Goal: Transaction & Acquisition: Purchase product/service

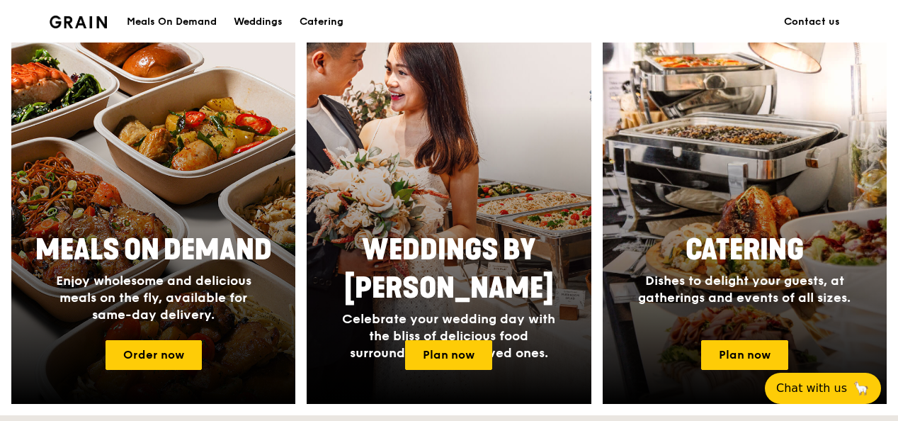
scroll to position [547, 0]
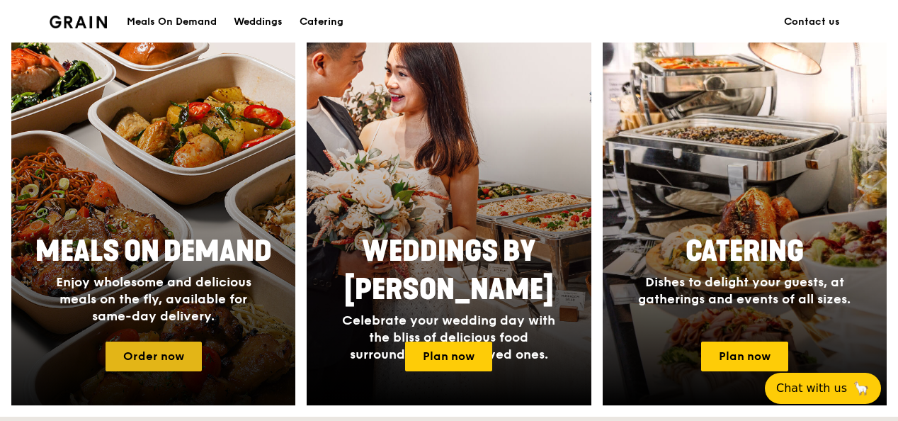
click at [155, 356] on link "Order now" at bounding box center [153, 356] width 96 height 30
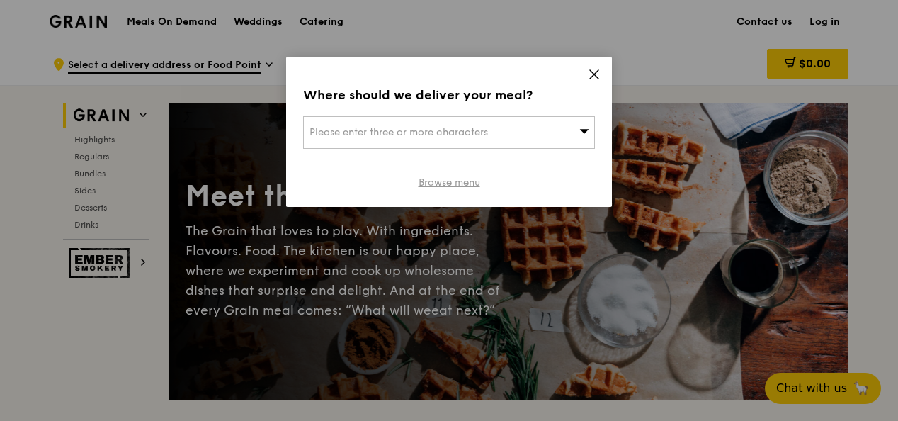
click at [464, 181] on link "Browse menu" at bounding box center [449, 183] width 62 height 14
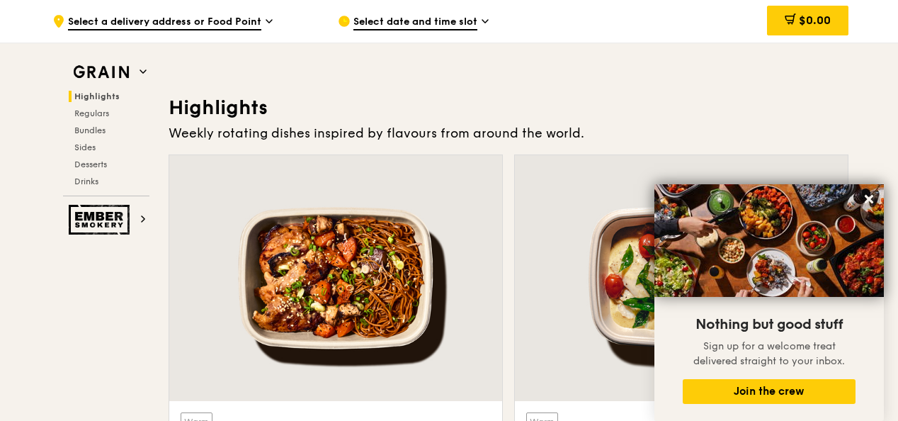
scroll to position [358, 0]
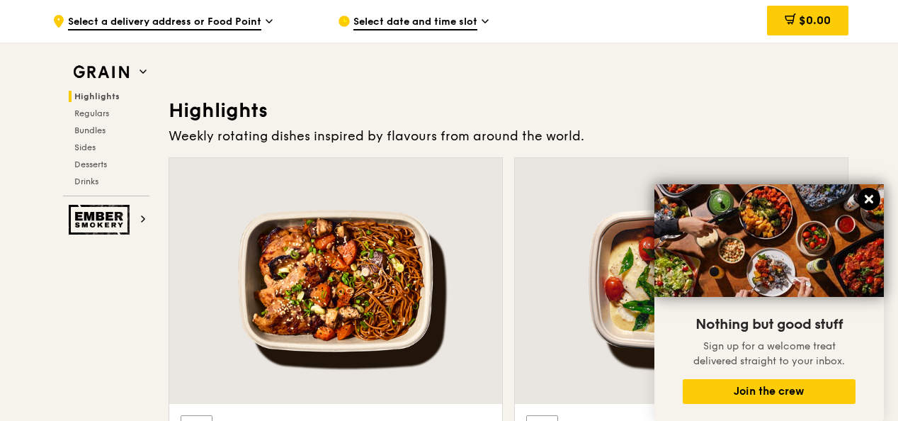
click at [865, 200] on icon at bounding box center [868, 199] width 13 height 13
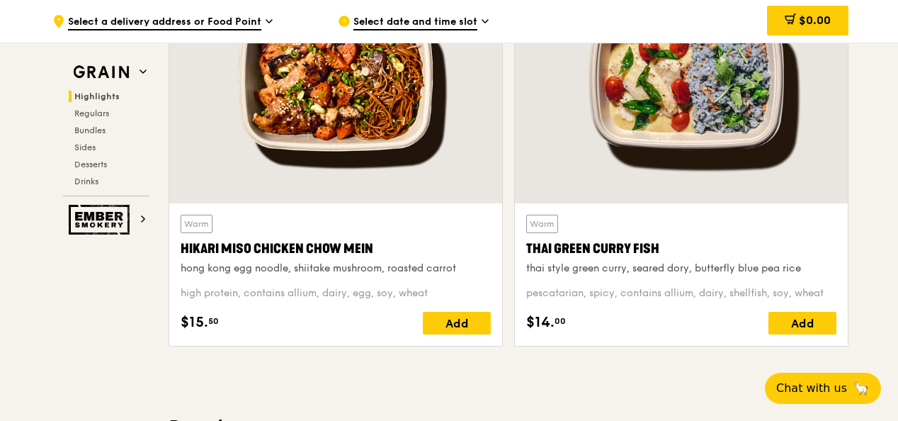
scroll to position [541, 0]
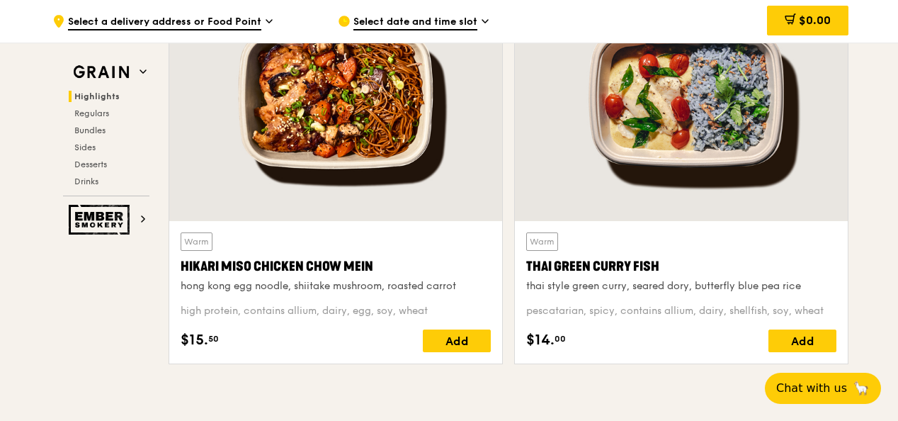
click at [355, 153] on div at bounding box center [335, 98] width 333 height 246
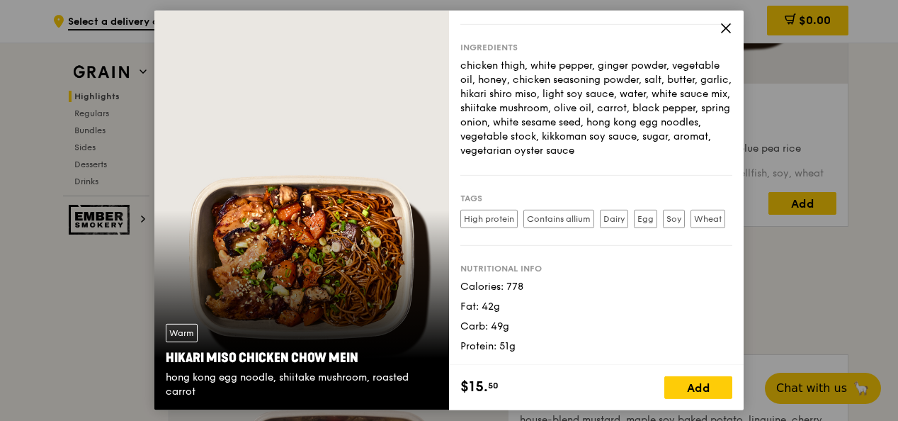
scroll to position [686, 0]
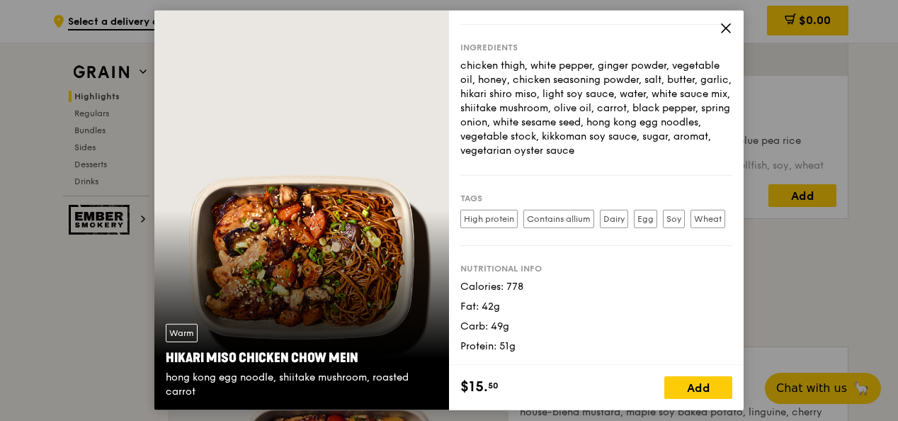
click at [726, 28] on icon at bounding box center [725, 28] width 13 height 13
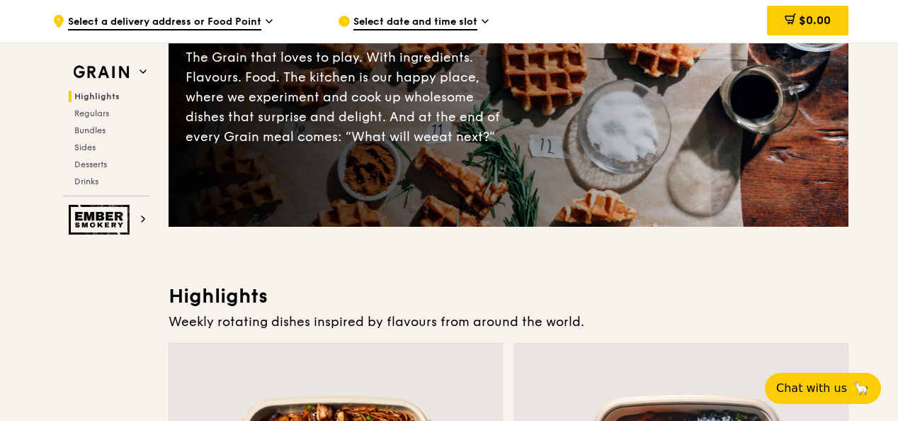
scroll to position [0, 0]
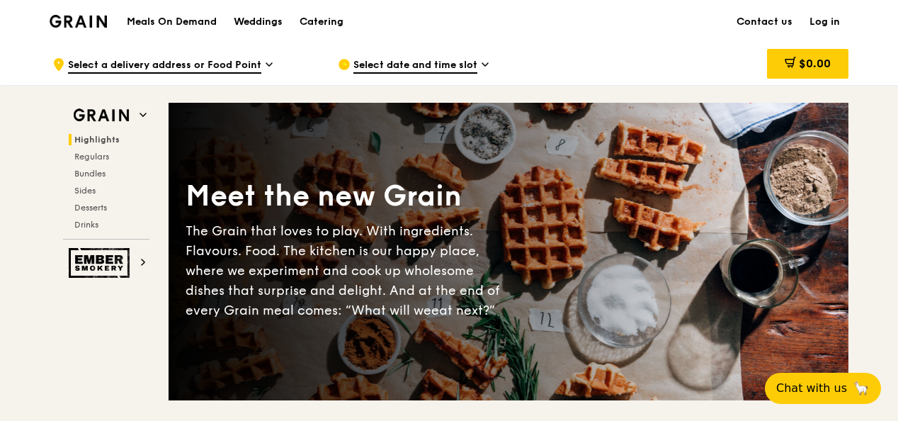
click at [241, 62] on span "Select a delivery address or Food Point" at bounding box center [164, 66] width 193 height 16
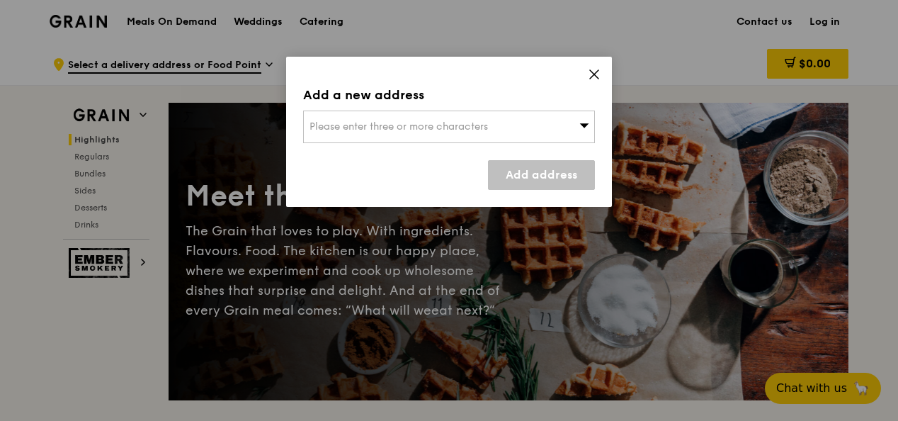
click at [554, 130] on div "Please enter three or more characters" at bounding box center [449, 126] width 292 height 33
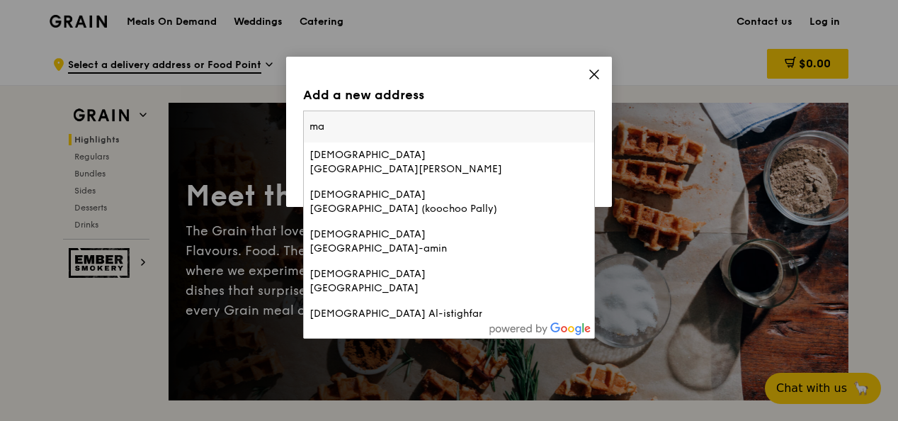
type input "m"
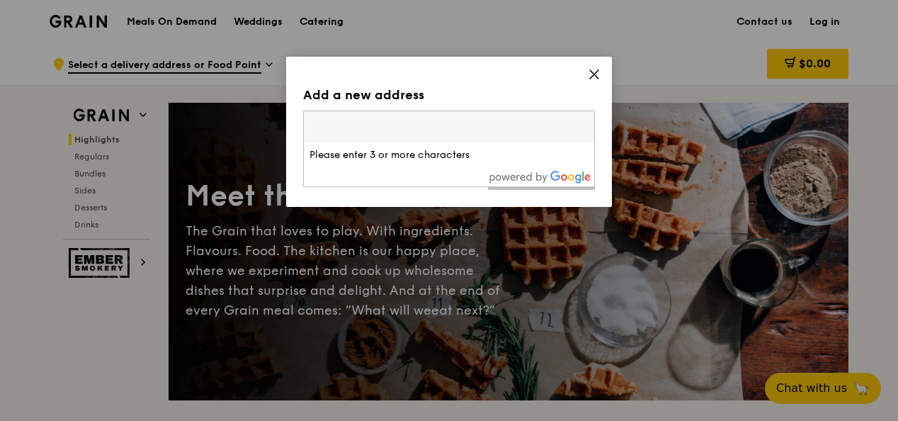
click at [599, 74] on icon at bounding box center [594, 74] width 13 height 13
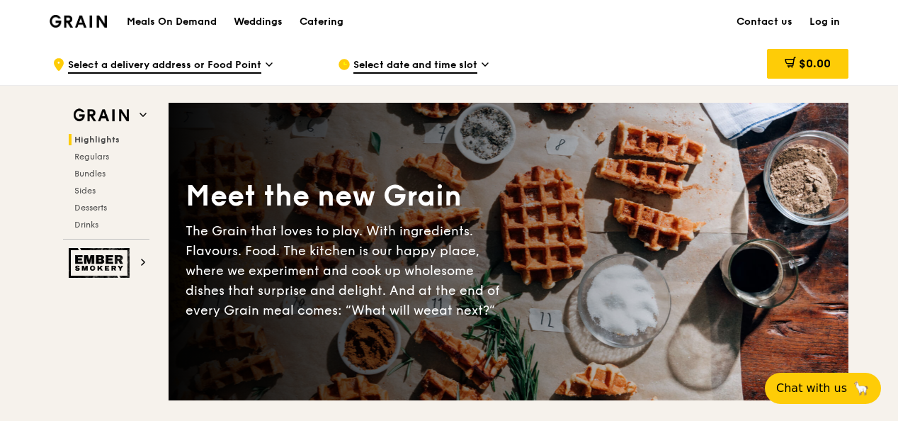
click at [441, 67] on span "Select date and time slot" at bounding box center [415, 66] width 124 height 16
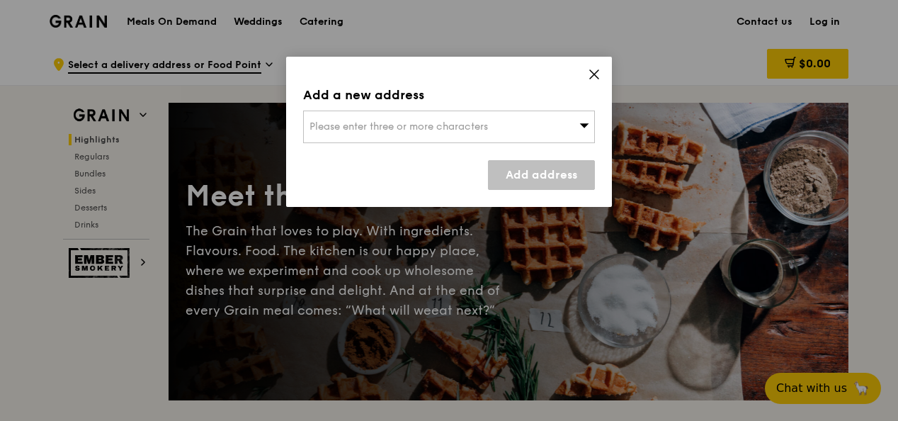
click at [464, 122] on span "Please enter three or more characters" at bounding box center [398, 126] width 178 height 12
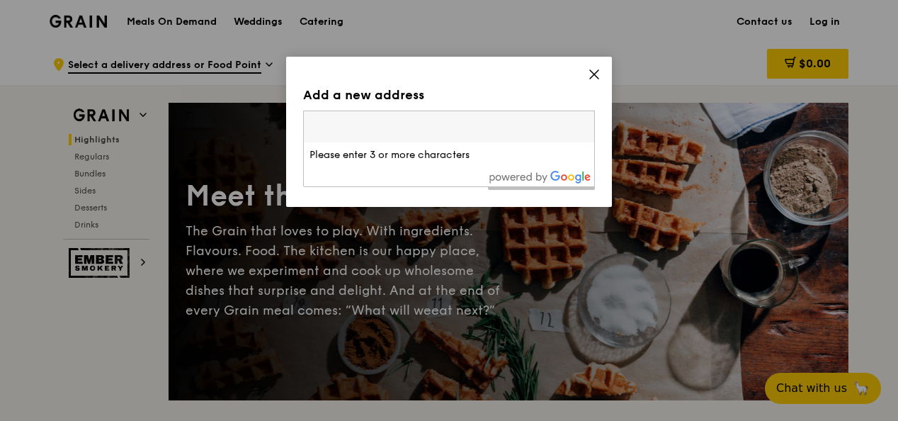
click at [588, 78] on icon at bounding box center [594, 74] width 13 height 13
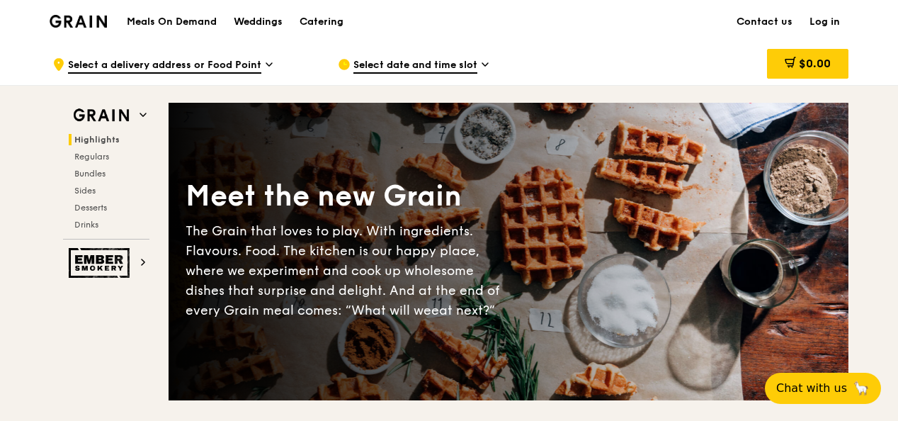
click at [232, 62] on span "Select a delivery address or Food Point" at bounding box center [164, 66] width 193 height 16
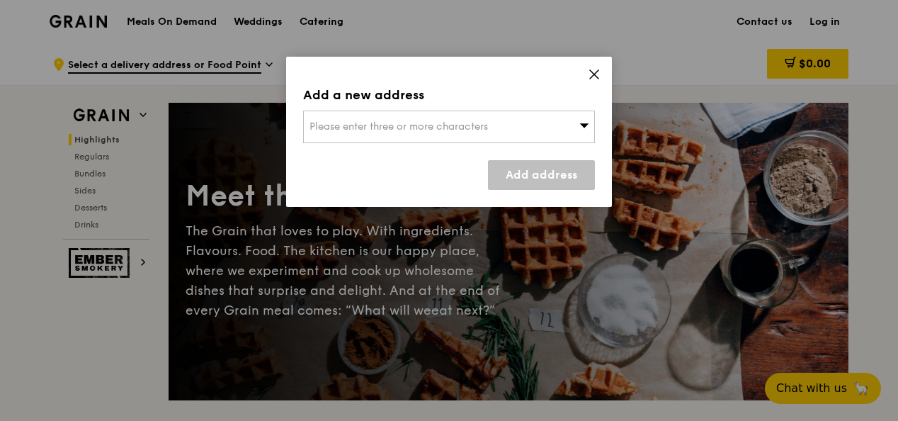
click at [590, 81] on span at bounding box center [594, 77] width 13 height 16
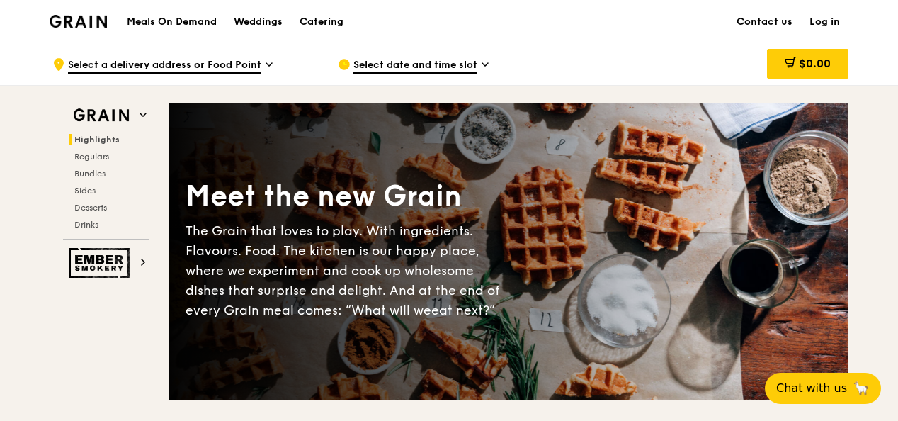
click at [225, 69] on span "Select a delivery address or Food Point" at bounding box center [164, 66] width 193 height 16
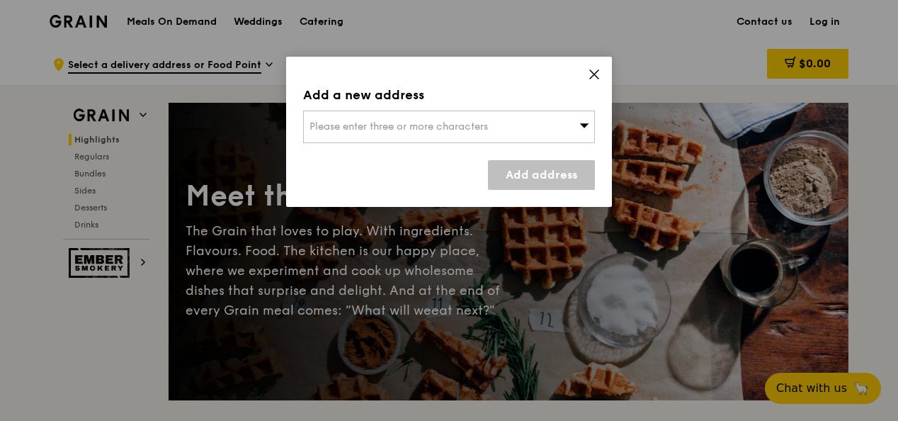
click at [355, 118] on div "Please enter three or more characters" at bounding box center [449, 126] width 292 height 33
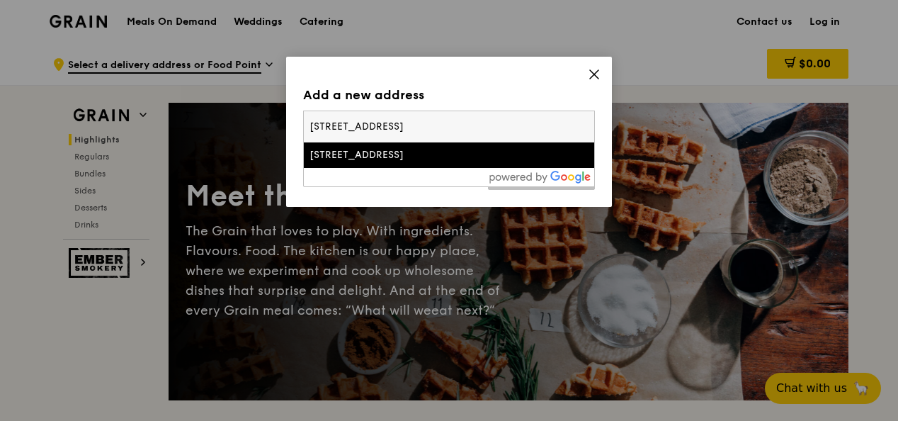
type input "3 Fraser St, Level 17, Duo Tower, Singapore 189352"
click at [384, 156] on div "3 Fraser Street" at bounding box center [414, 155] width 210 height 14
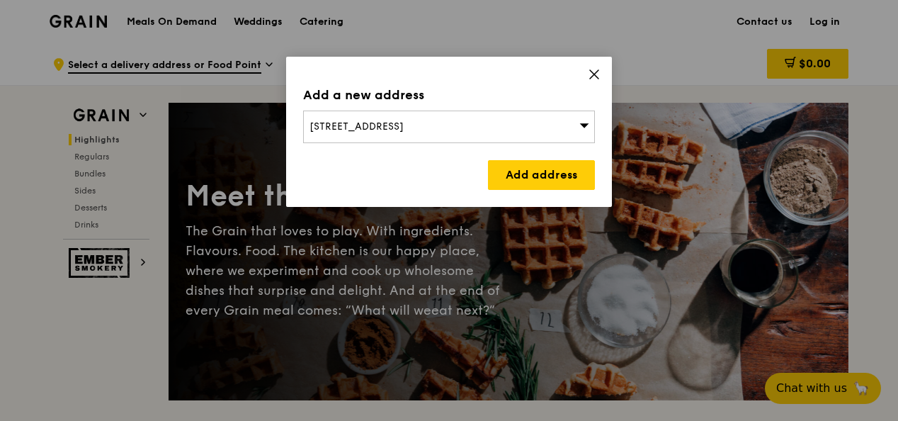
click at [500, 130] on div "3 Fraser Street, Singapore 189352" at bounding box center [449, 126] width 292 height 33
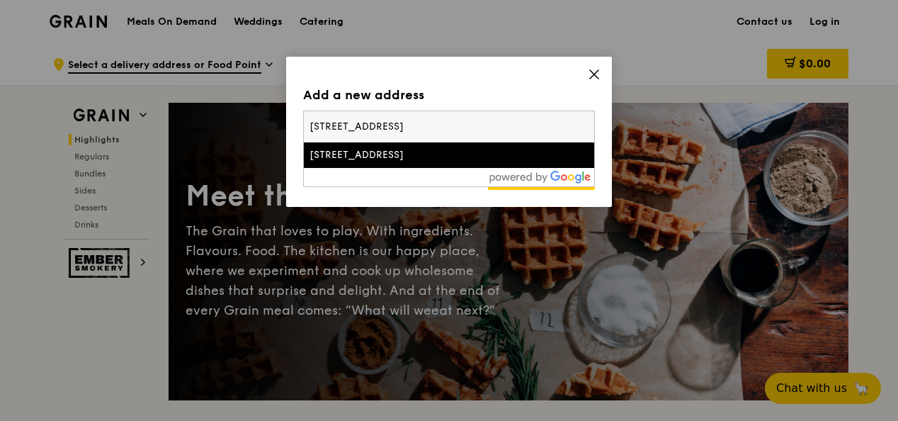
click at [487, 150] on div "3 Fraser Street" at bounding box center [414, 155] width 210 height 14
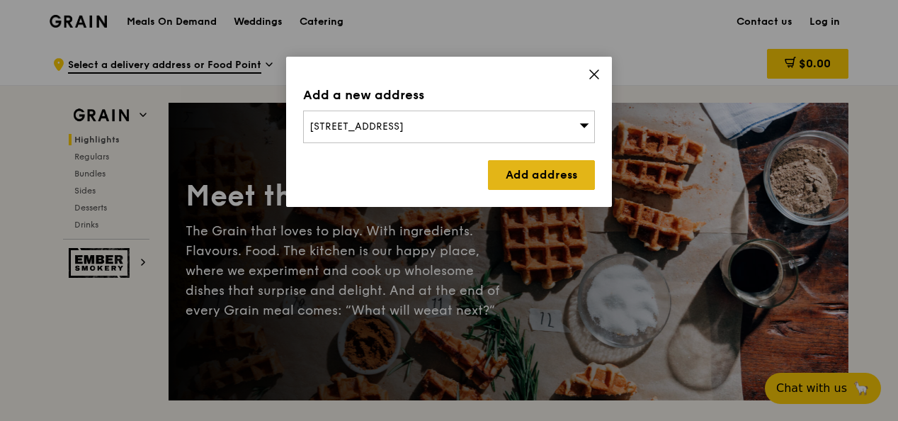
click at [515, 167] on link "Add address" at bounding box center [541, 175] width 107 height 30
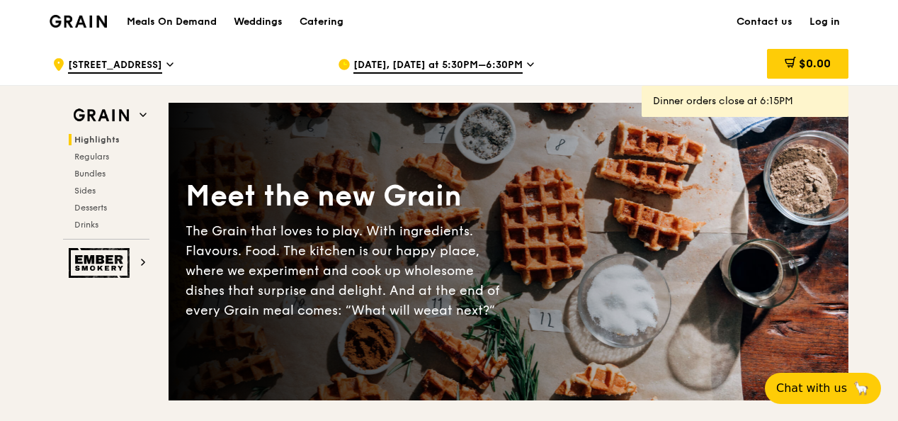
click at [115, 62] on span "3 Fraser Street" at bounding box center [115, 66] width 94 height 16
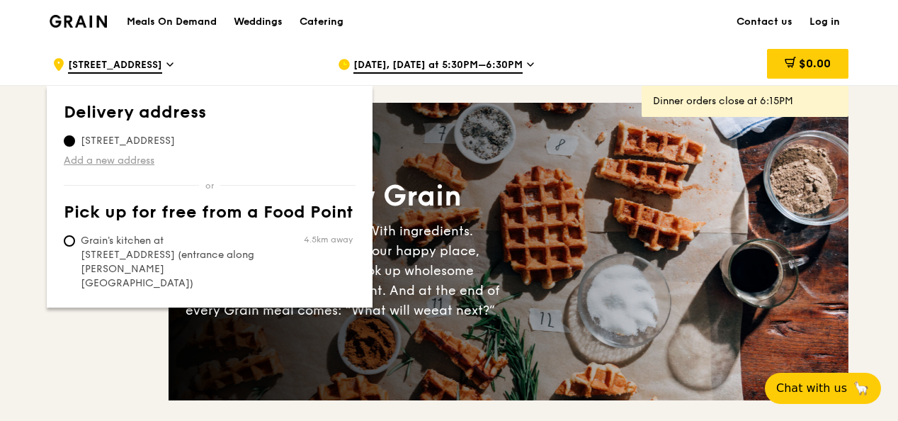
click at [137, 159] on link "Add a new address" at bounding box center [210, 161] width 292 height 14
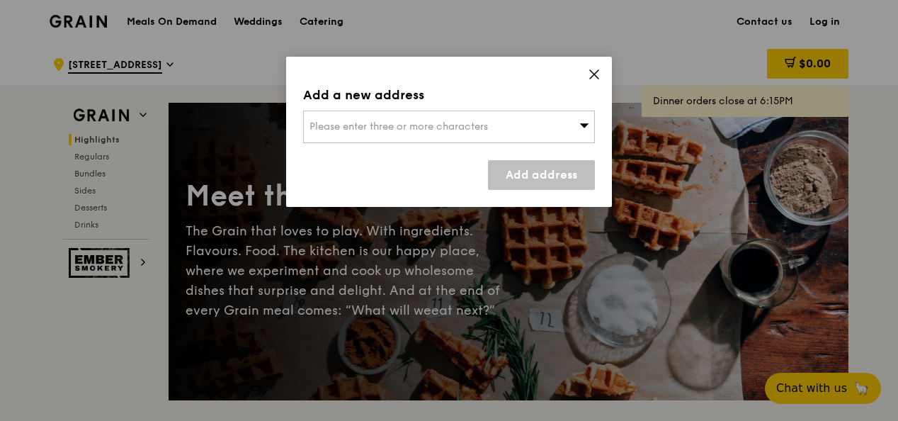
click at [385, 129] on span "Please enter three or more characters" at bounding box center [398, 126] width 178 height 12
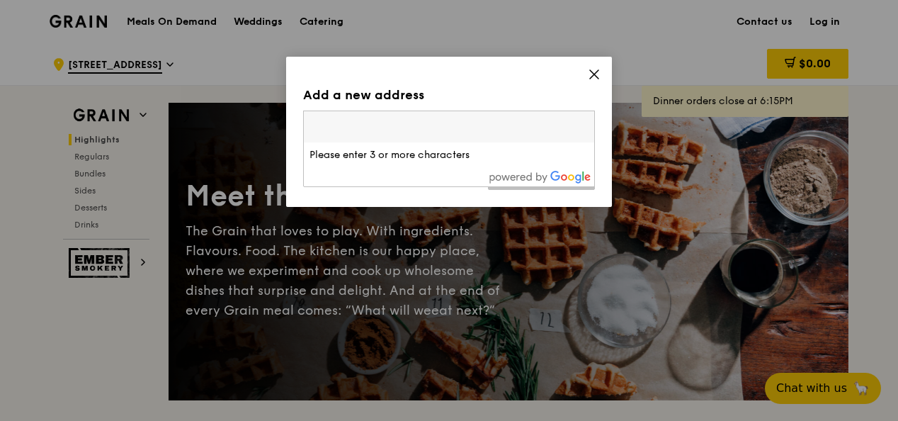
type input "3 Fraser St, Level 17, Duo Tower, Singapore 189352"
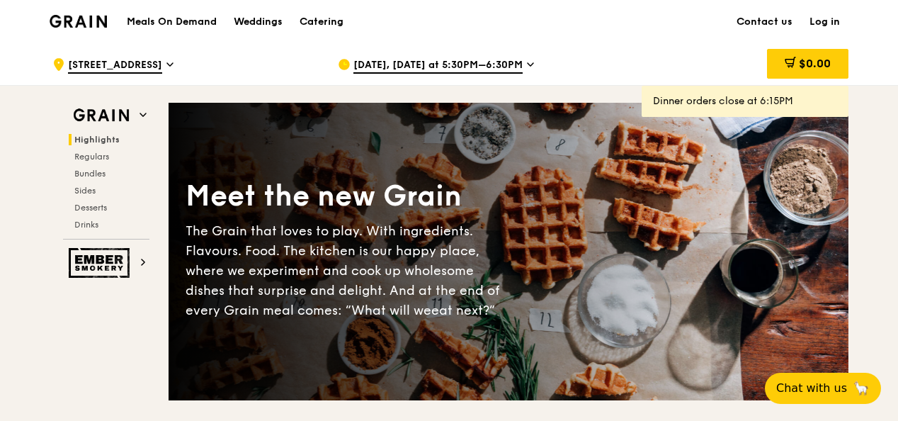
click at [108, 67] on span "3 Fraser Street" at bounding box center [115, 66] width 94 height 16
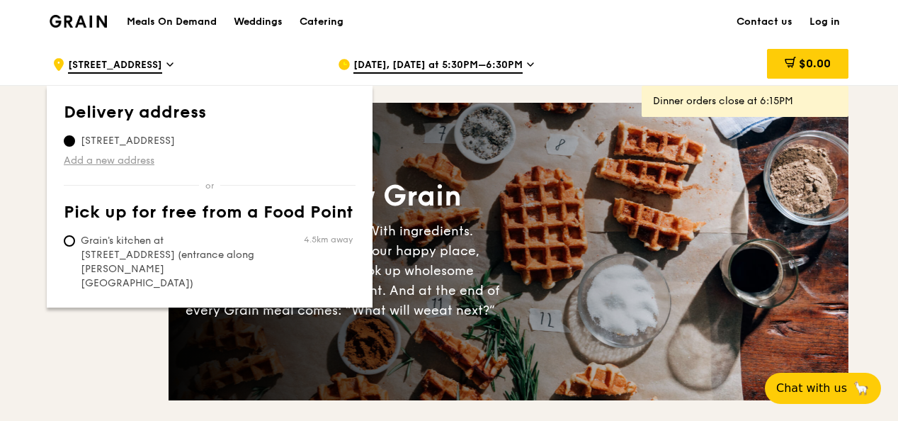
click at [108, 163] on link "Add a new address" at bounding box center [210, 161] width 292 height 14
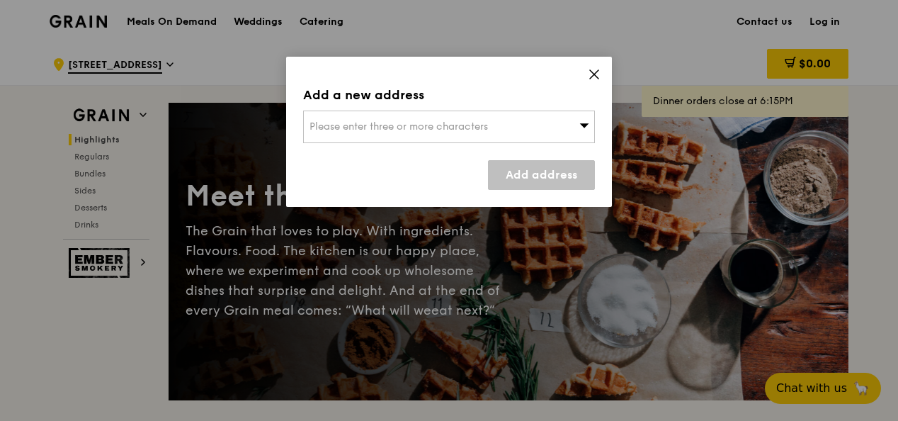
click at [479, 129] on span "Please enter three or more characters" at bounding box center [398, 126] width 178 height 12
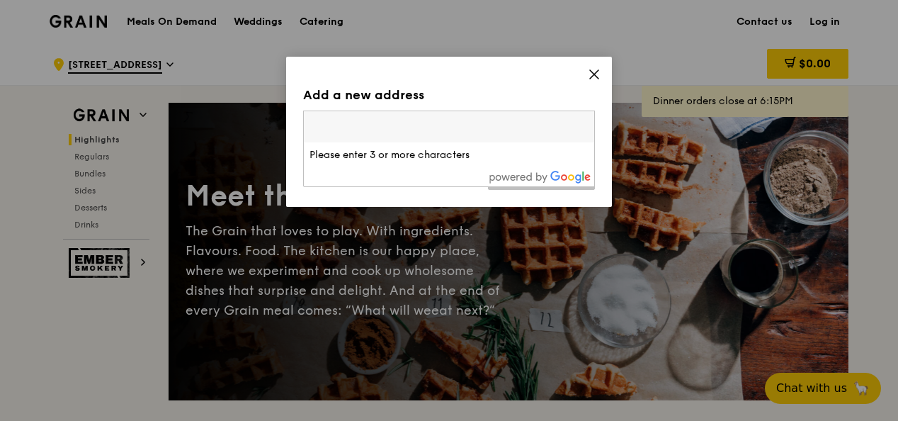
click at [418, 156] on li "Please enter 3 or more characters" at bounding box center [449, 154] width 290 height 25
click at [598, 65] on div "Add a new address Please enter three or more characters Please enter 3 or more …" at bounding box center [449, 132] width 326 height 150
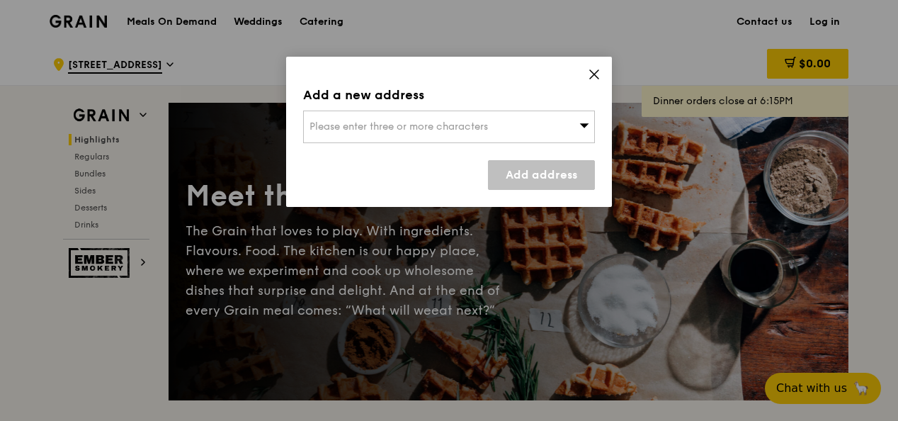
click at [488, 126] on span "Please enter three or more characters" at bounding box center [398, 126] width 178 height 12
type input "lvl 17"
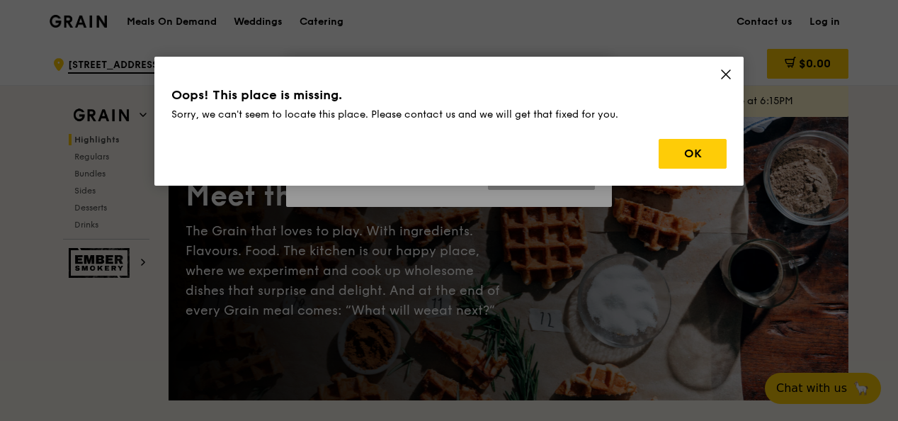
click at [726, 75] on icon at bounding box center [725, 74] width 13 height 13
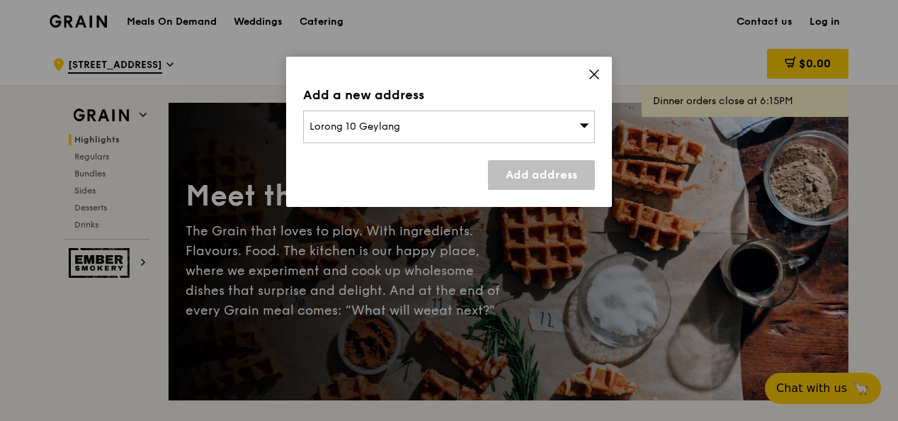
click at [592, 85] on div "Add a new address" at bounding box center [449, 95] width 292 height 20
click at [592, 75] on icon at bounding box center [594, 74] width 8 height 8
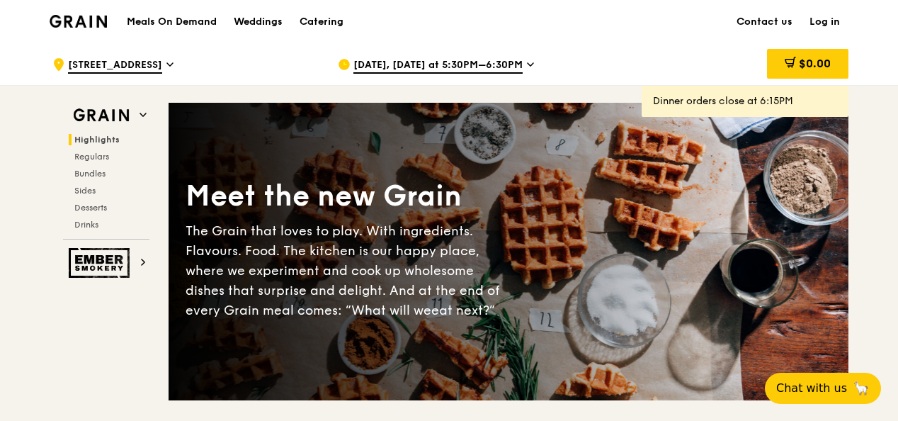
click at [123, 61] on span "3 Fraser Street" at bounding box center [115, 66] width 94 height 16
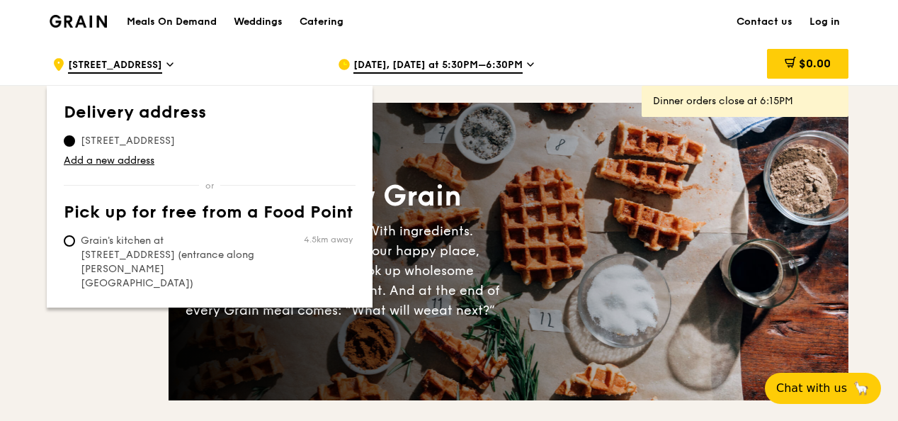
click at [421, 67] on span "Aug 21, Today at 5:30PM–6:30PM" at bounding box center [437, 66] width 169 height 16
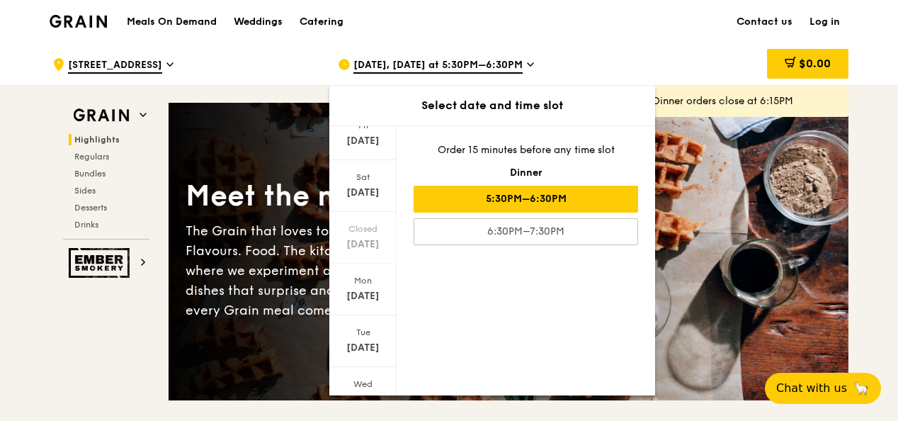
scroll to position [164, 0]
click at [356, 275] on div "Tue" at bounding box center [362, 274] width 63 height 11
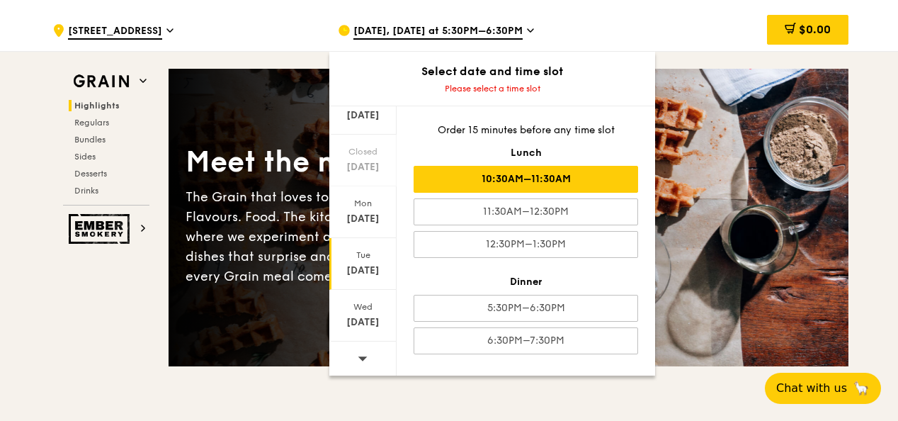
scroll to position [35, 0]
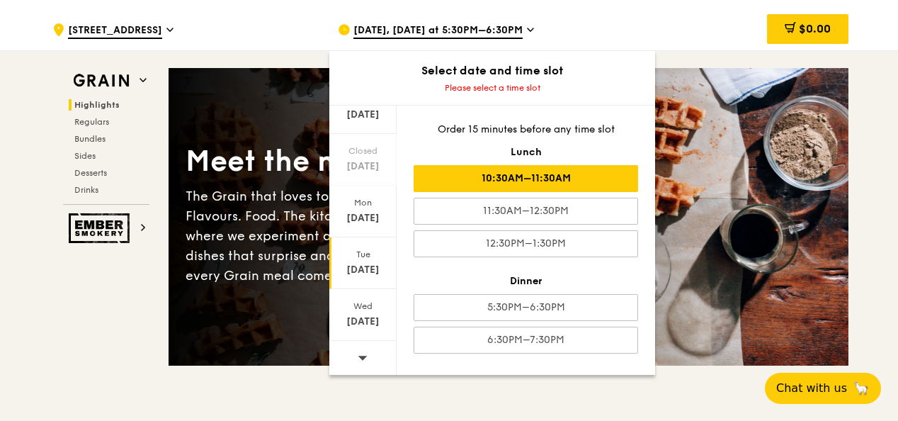
click at [466, 211] on div "11:30AM–12:30PM" at bounding box center [525, 211] width 224 height 27
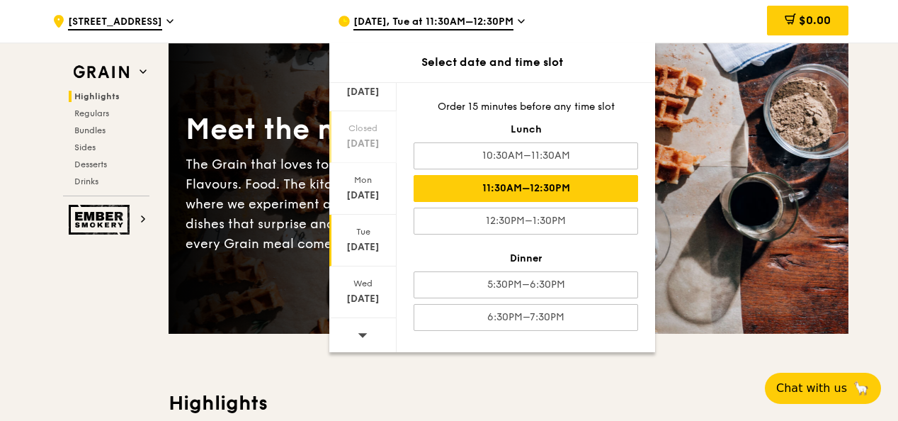
scroll to position [64, 0]
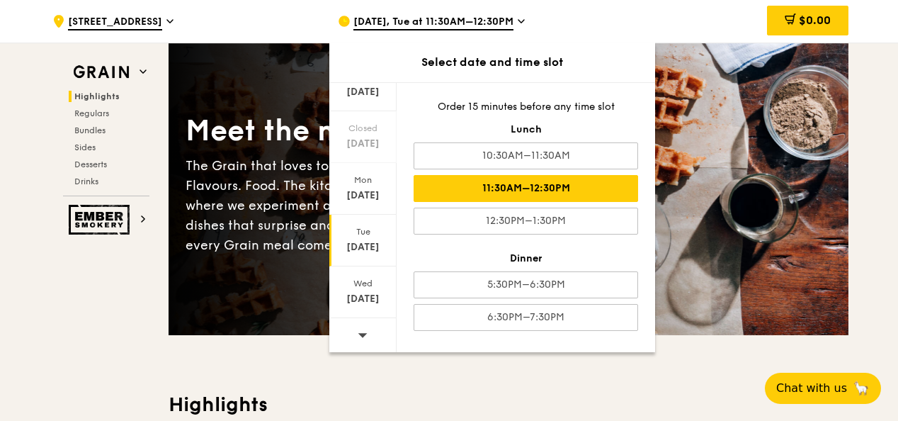
click at [559, 194] on div "11:30AM–12:30PM" at bounding box center [525, 188] width 224 height 27
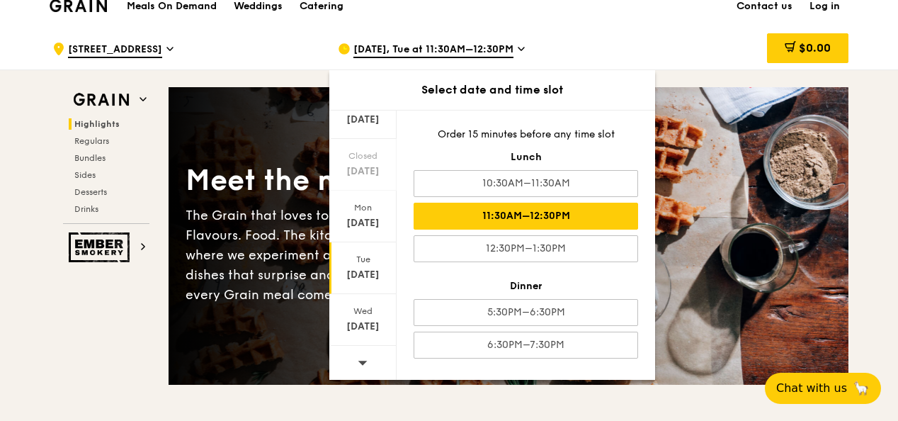
scroll to position [0, 0]
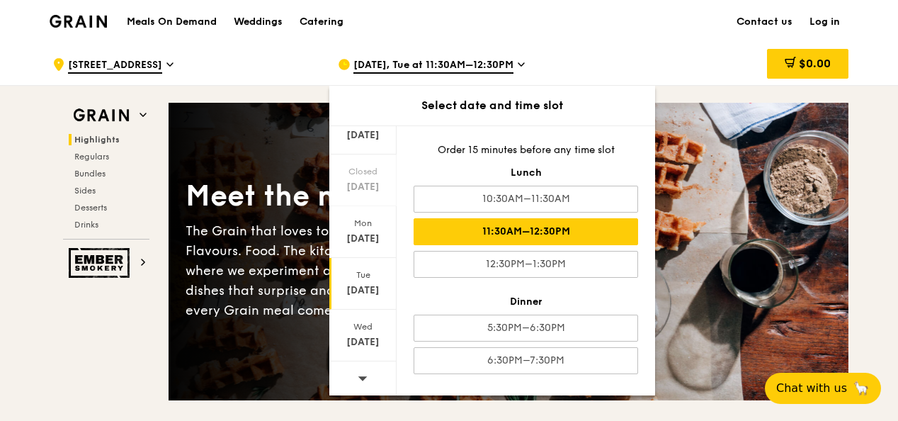
click at [724, 54] on div "$0.00" at bounding box center [734, 64] width 228 height 42
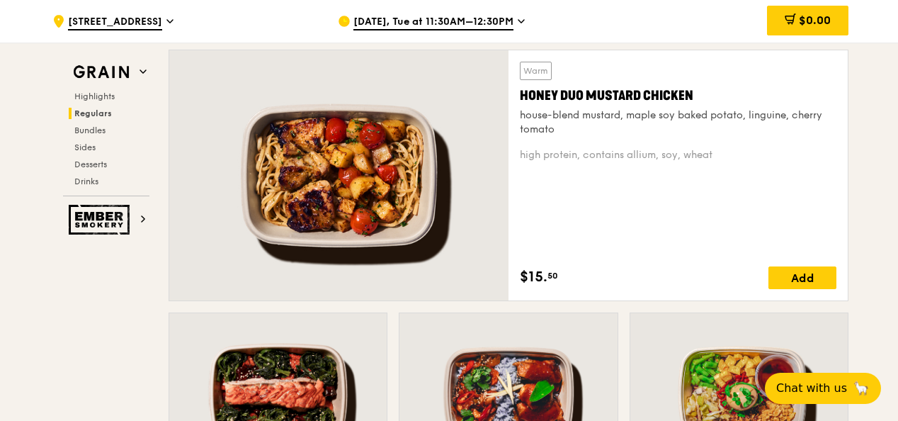
scroll to position [1007, 0]
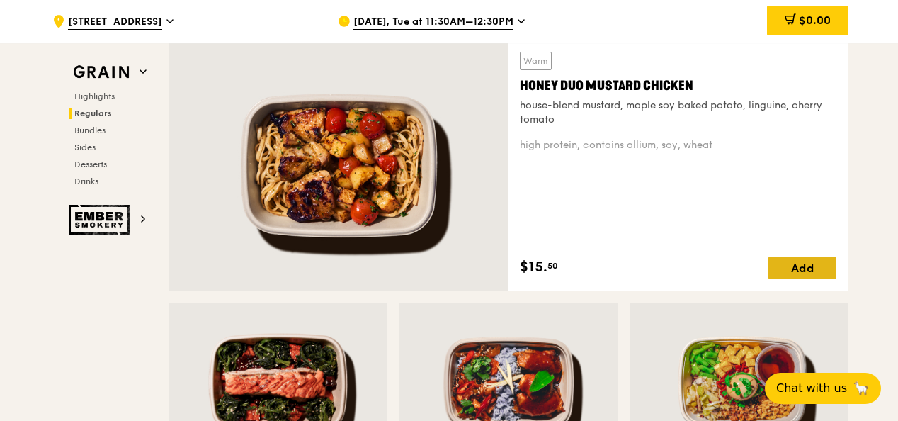
click at [792, 270] on div "Add" at bounding box center [802, 267] width 68 height 23
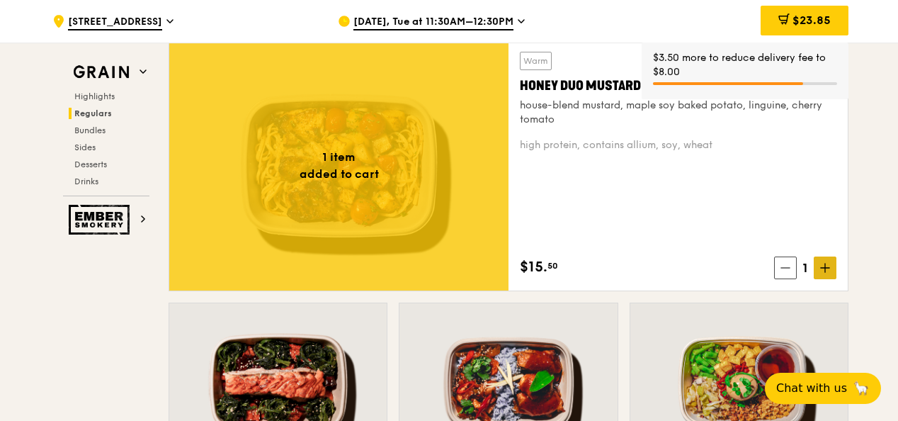
click at [824, 270] on icon at bounding box center [825, 268] width 10 height 10
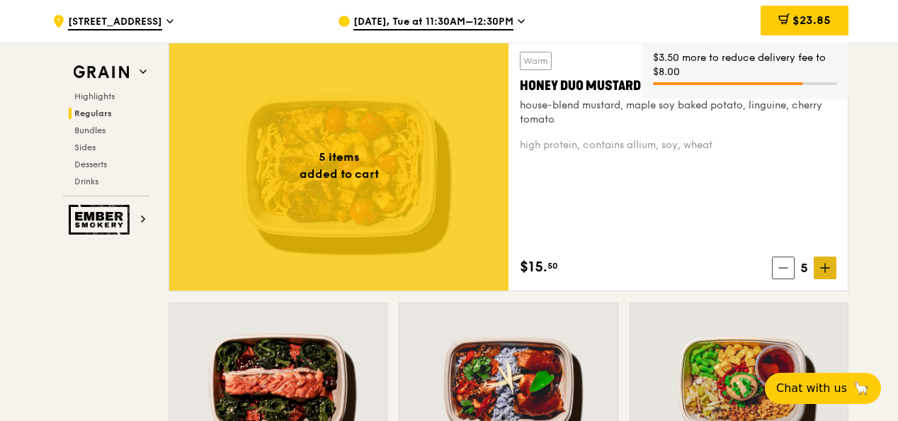
click at [824, 270] on icon at bounding box center [825, 268] width 10 height 10
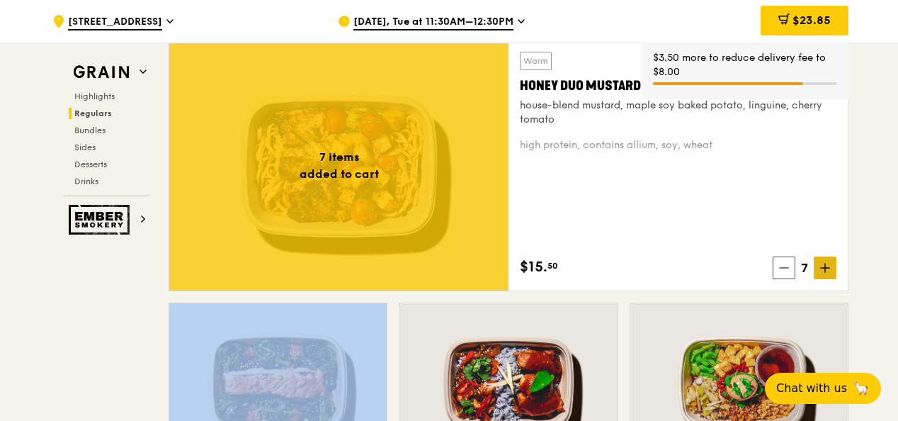
click at [824, 270] on icon at bounding box center [825, 268] width 10 height 10
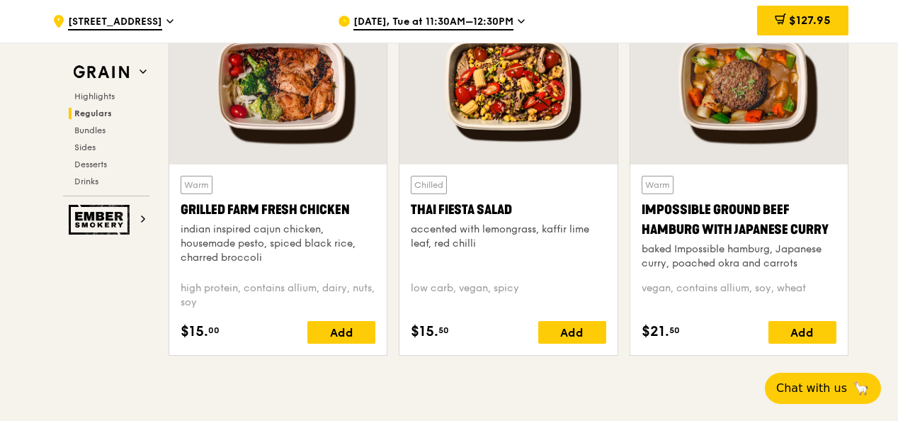
scroll to position [1676, 0]
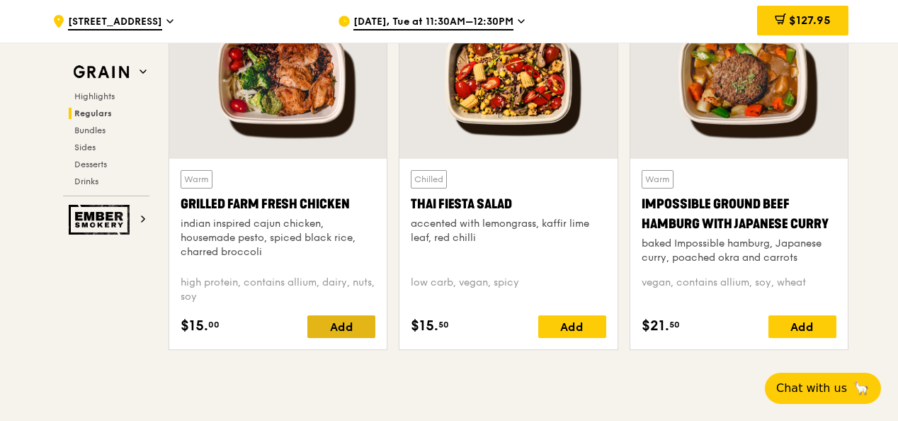
click at [339, 324] on div "Add" at bounding box center [341, 326] width 68 height 23
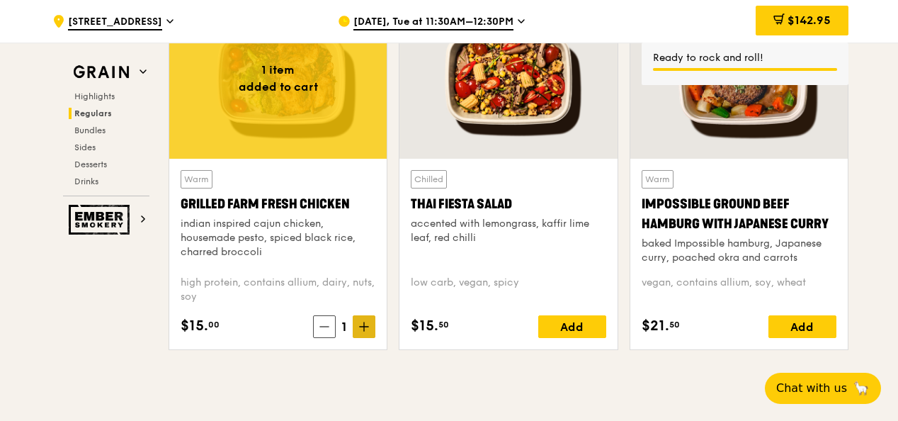
click at [364, 326] on icon at bounding box center [364, 326] width 0 height 8
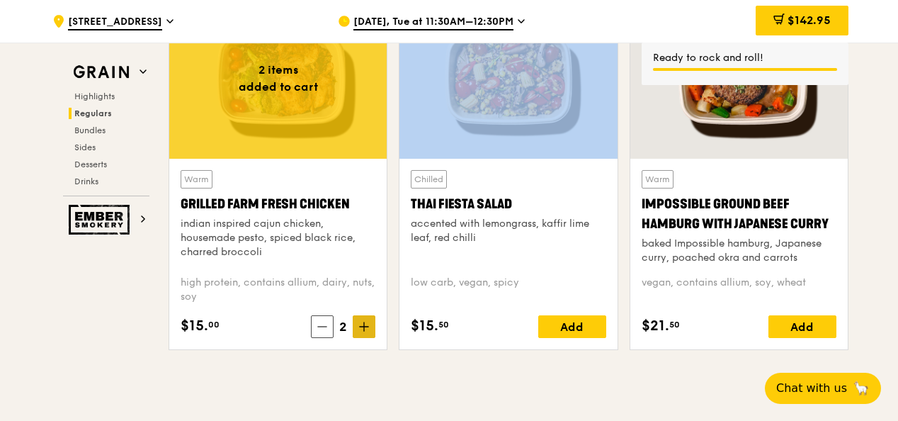
click at [365, 326] on icon at bounding box center [364, 326] width 10 height 10
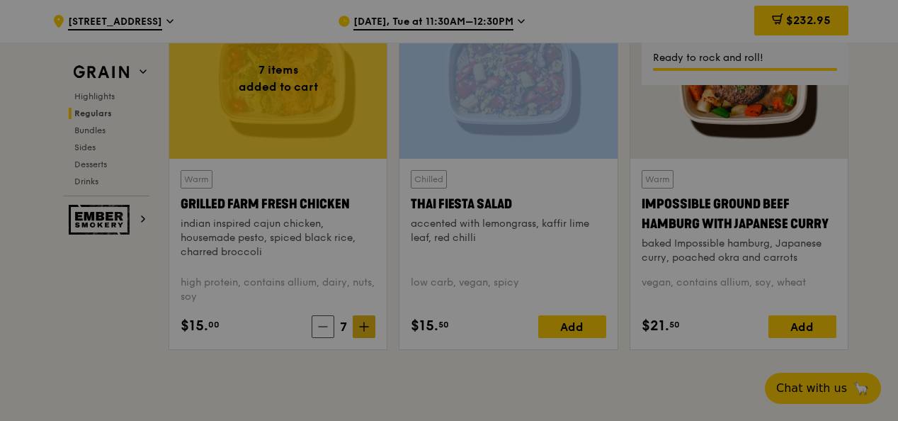
type input "7"
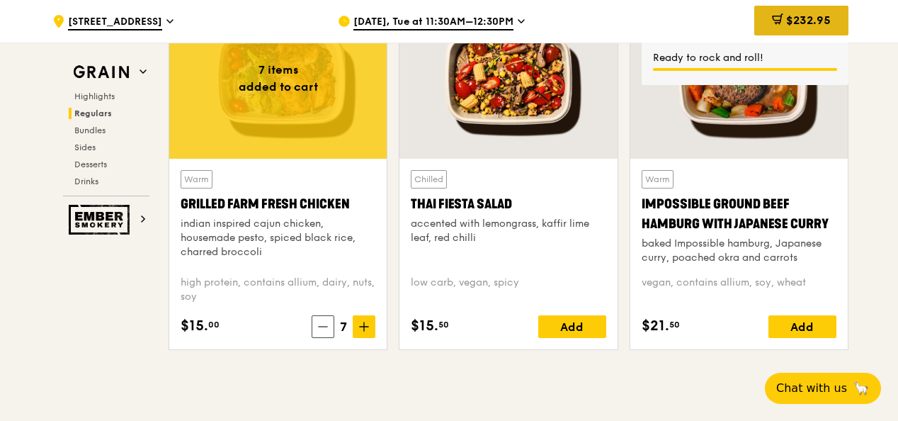
click at [791, 21] on span "$232.95" at bounding box center [808, 19] width 45 height 13
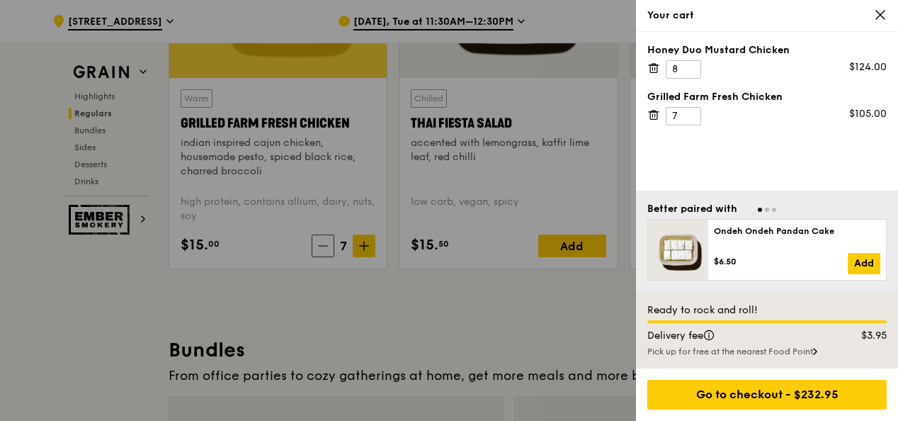
scroll to position [1758, 0]
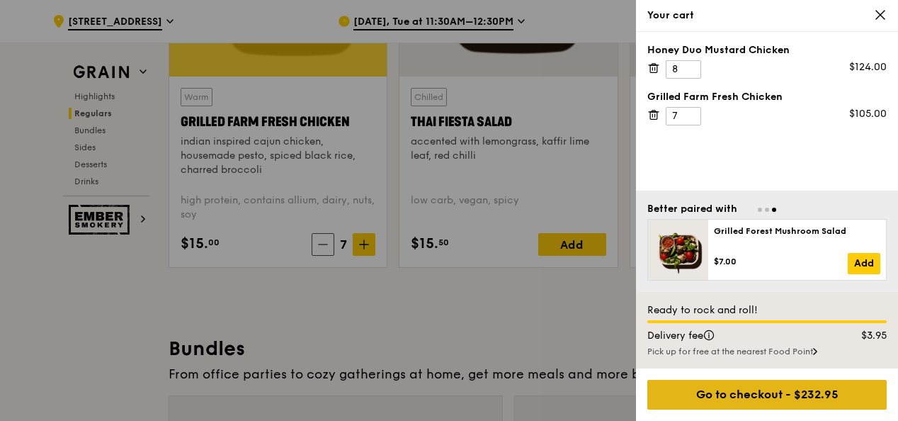
click at [763, 405] on div "Go to checkout - $232.95" at bounding box center [766, 395] width 239 height 30
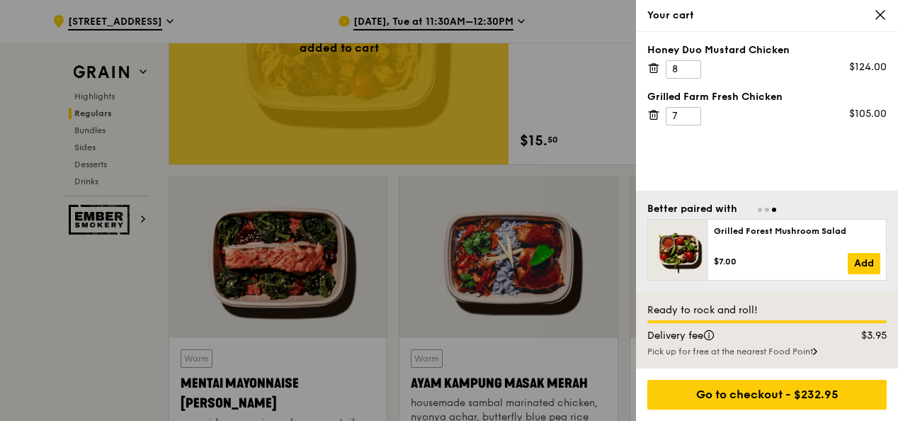
scroll to position [1122, 0]
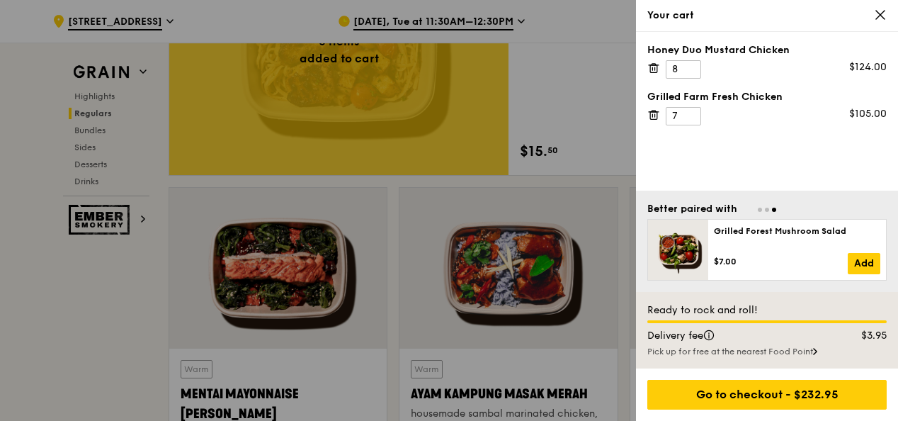
click at [114, 21] on div at bounding box center [449, 210] width 898 height 421
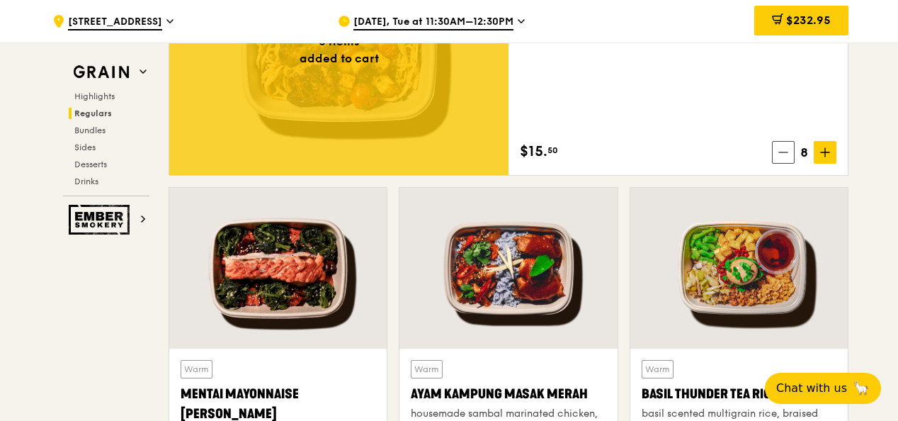
click at [116, 23] on span "3 Fraser Street" at bounding box center [115, 23] width 94 height 16
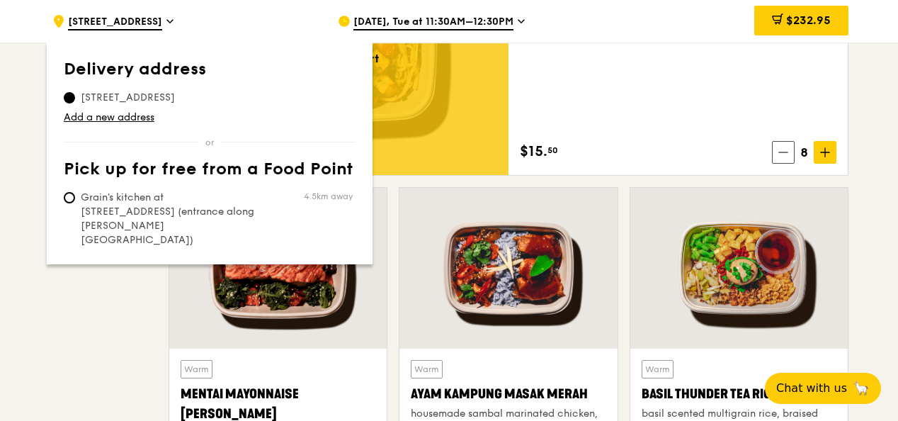
click at [256, 25] on div ".cls-1 { fill: none; stroke: #fff; stroke-linecap: round; stroke-linejoin: roun…" at bounding box center [183, 21] width 263 height 42
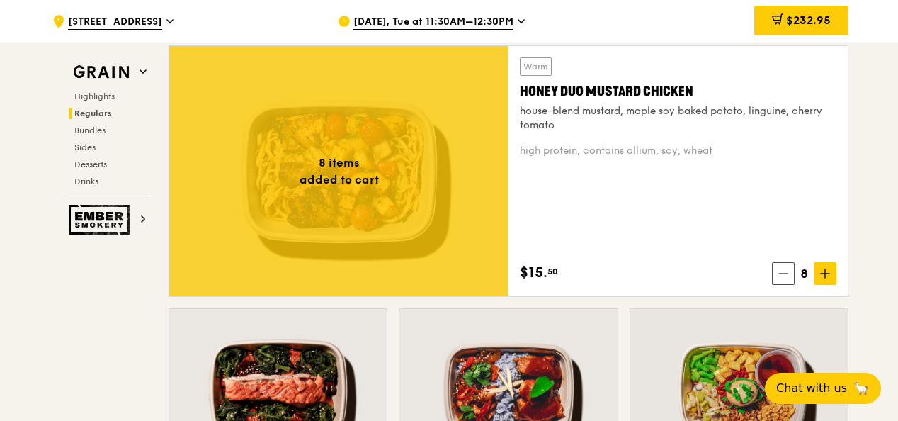
scroll to position [1015, 0]
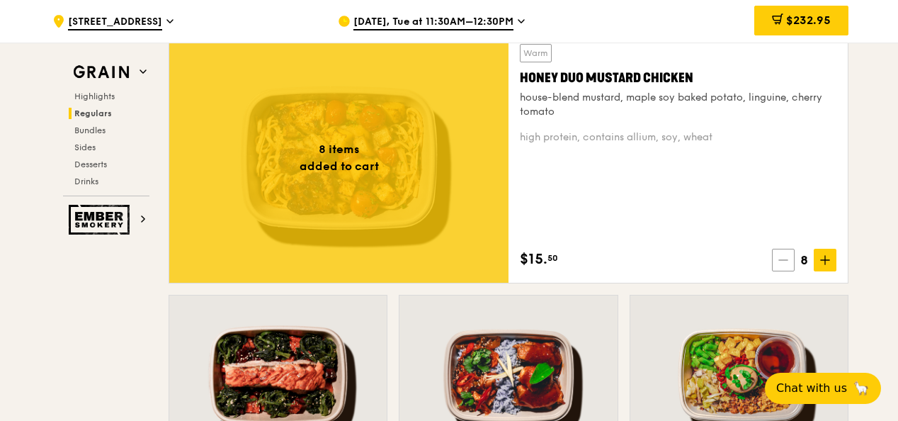
click at [781, 258] on icon at bounding box center [783, 260] width 10 height 10
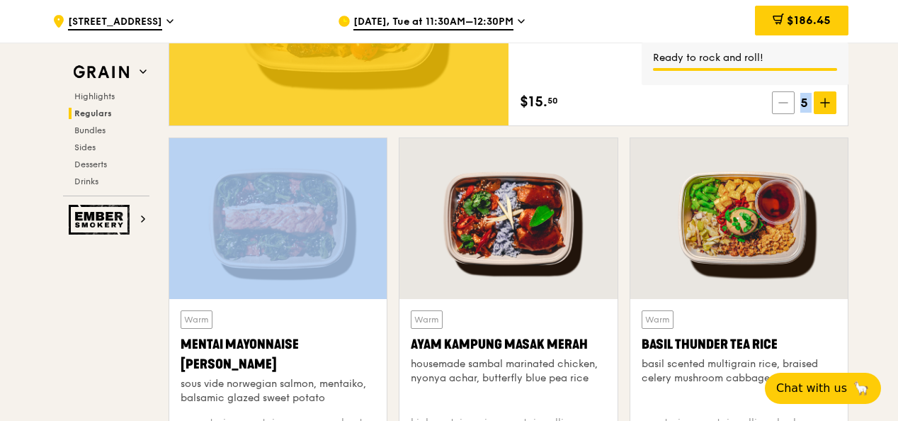
scroll to position [1168, 0]
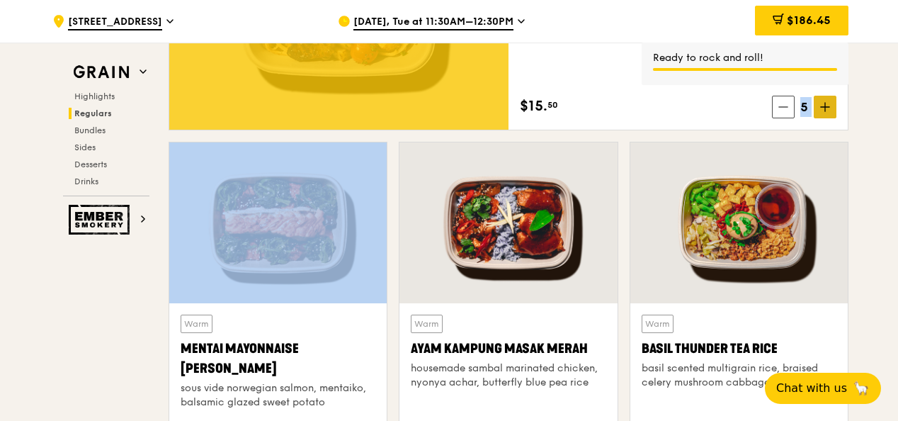
drag, startPoint x: 781, startPoint y: 258, endPoint x: 831, endPoint y: 108, distance: 158.1
click at [831, 108] on span at bounding box center [825, 107] width 23 height 23
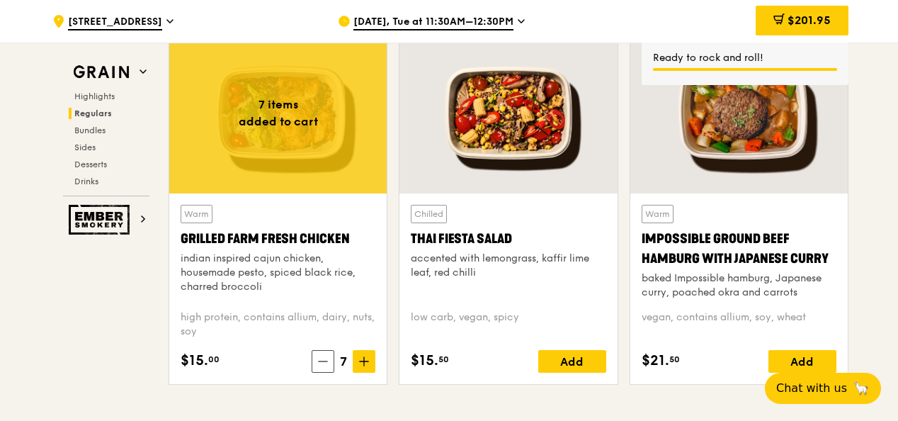
scroll to position [1643, 0]
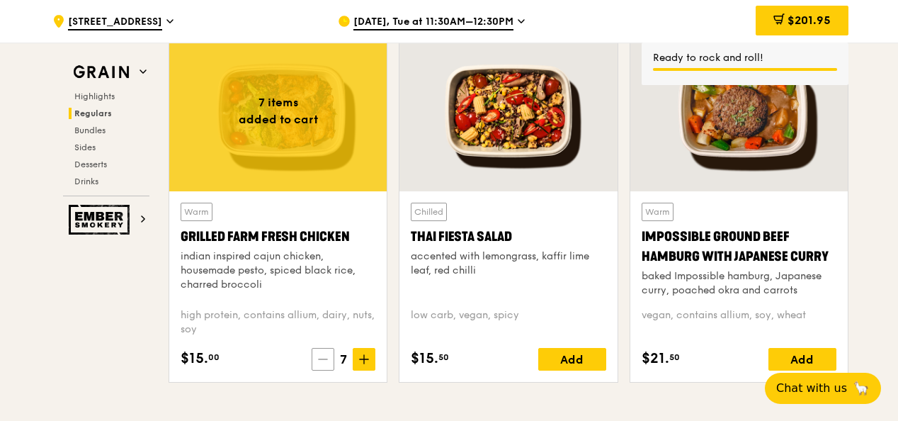
click at [320, 360] on icon at bounding box center [323, 359] width 10 height 10
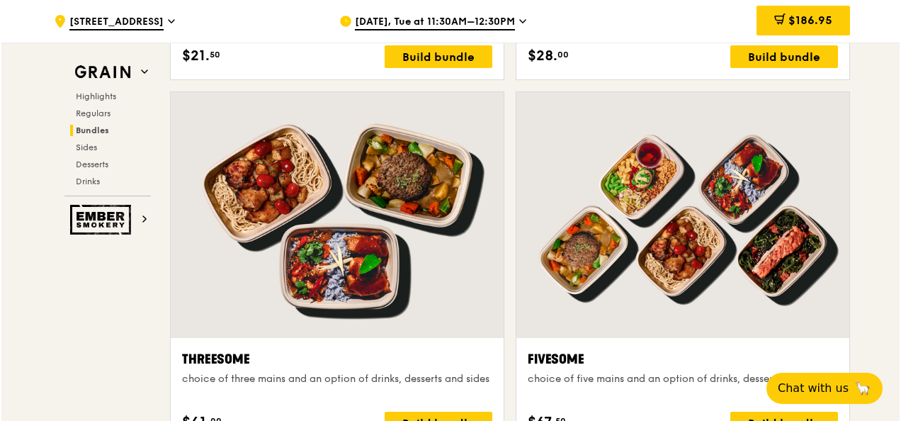
scroll to position [2472, 0]
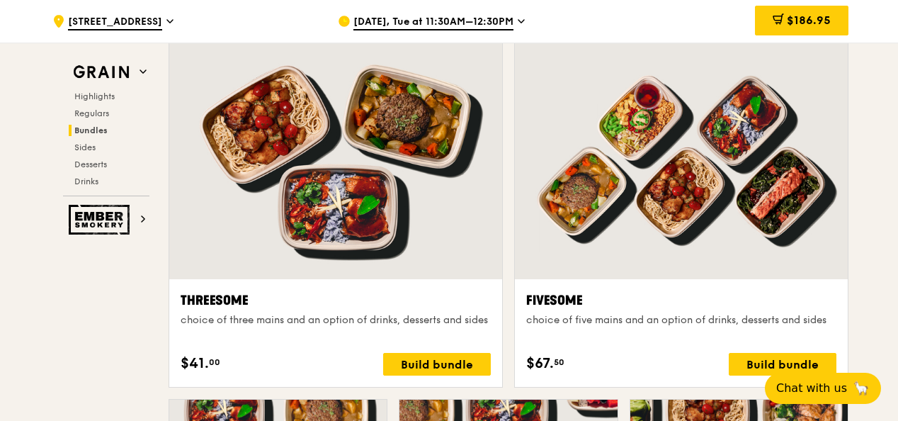
click at [668, 208] on div at bounding box center [681, 156] width 333 height 246
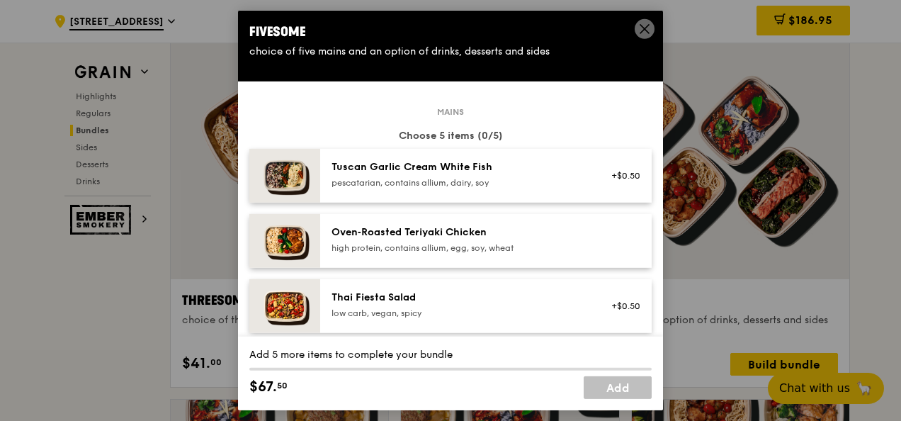
scroll to position [23, 0]
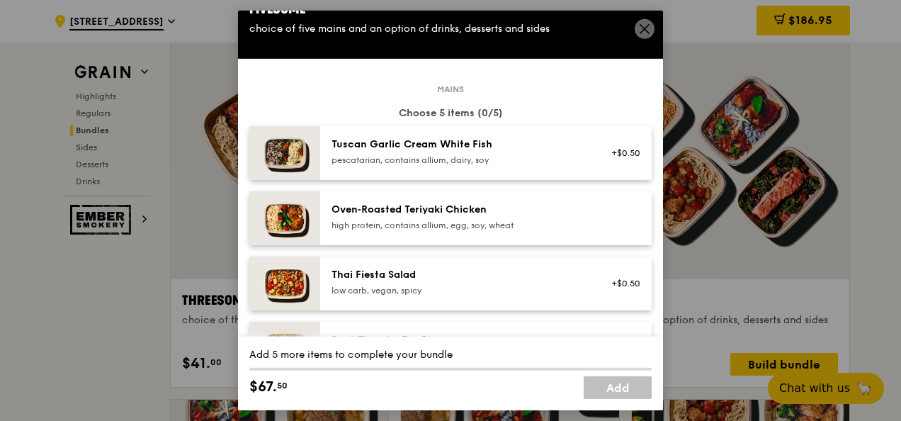
click at [524, 205] on div "Oven‑Roasted Teriyaki Chicken" at bounding box center [458, 209] width 254 height 14
click at [523, 217] on div "Oven‑Roasted Teriyaki Chicken high protein, contains allium, egg, soy, wheat" at bounding box center [458, 216] width 254 height 28
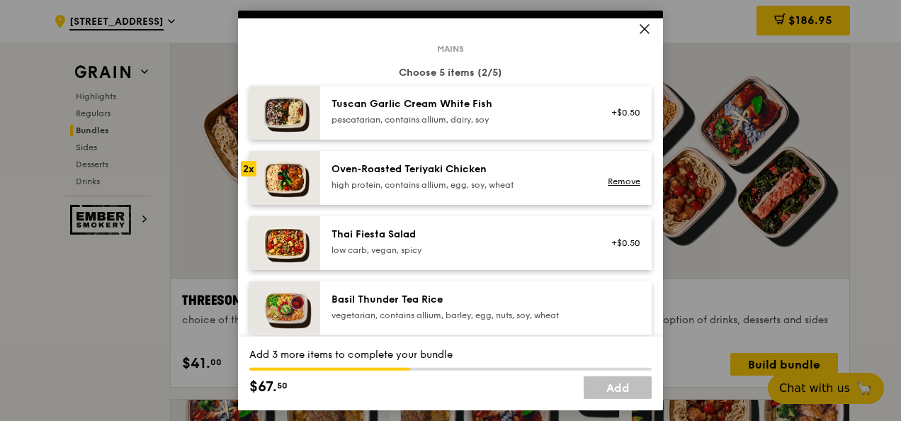
scroll to position [91, 0]
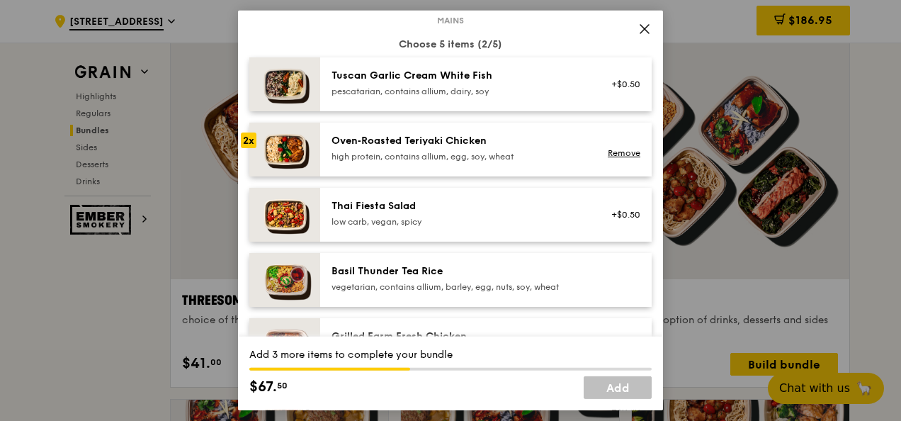
click at [532, 139] on div "Oven‑Roasted Teriyaki Chicken" at bounding box center [458, 141] width 254 height 14
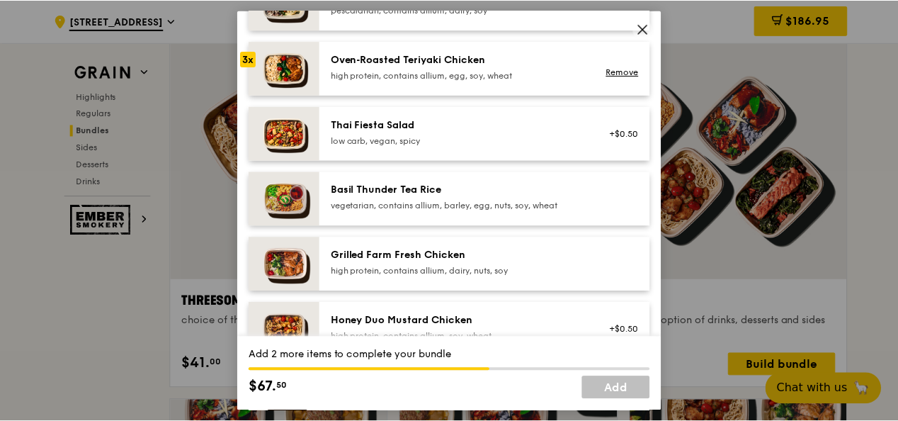
scroll to position [176, 0]
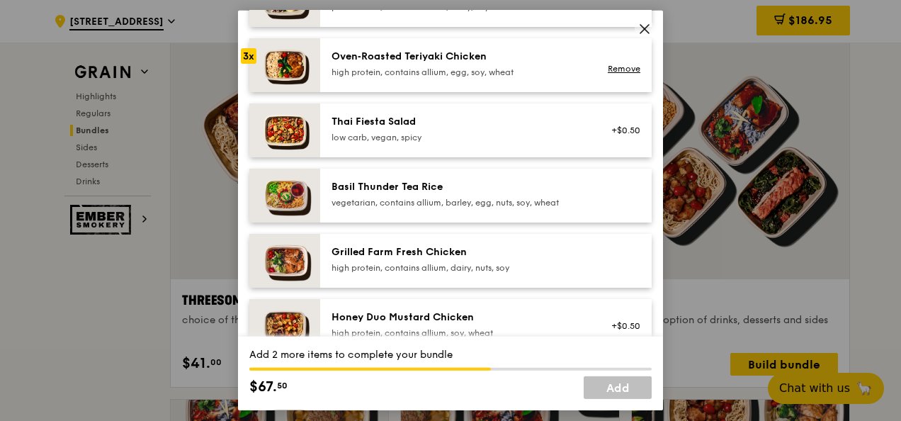
click at [647, 33] on icon at bounding box center [644, 29] width 13 height 13
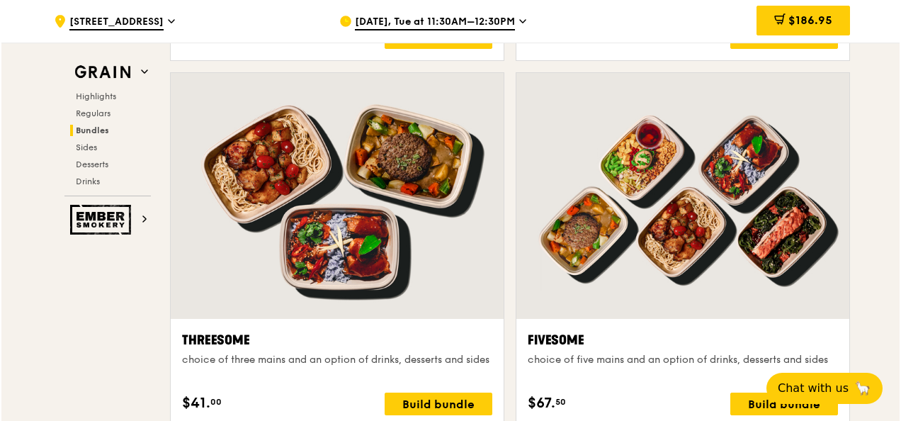
scroll to position [2496, 0]
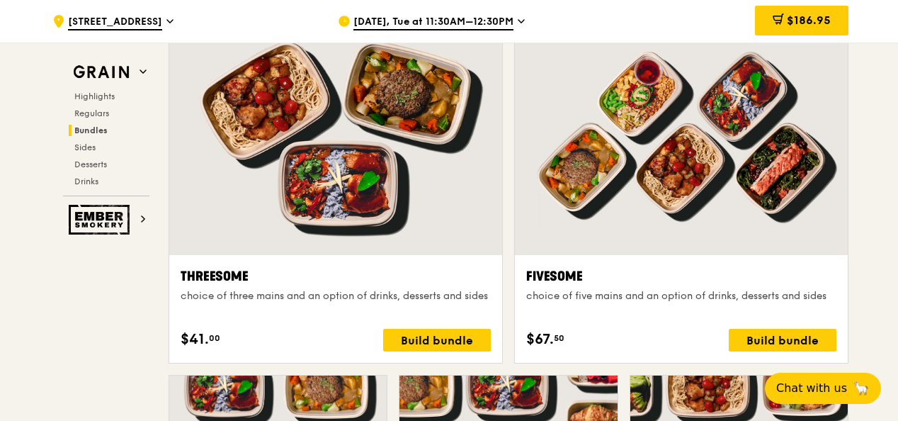
click at [683, 181] on div at bounding box center [681, 132] width 333 height 246
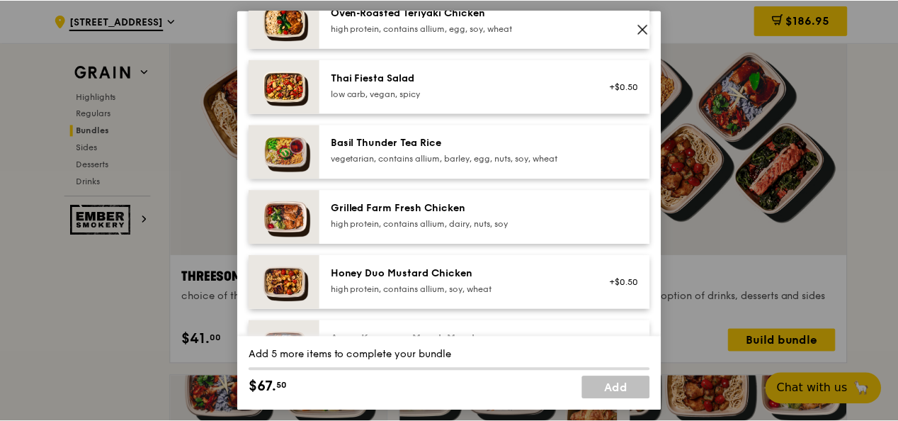
scroll to position [224, 0]
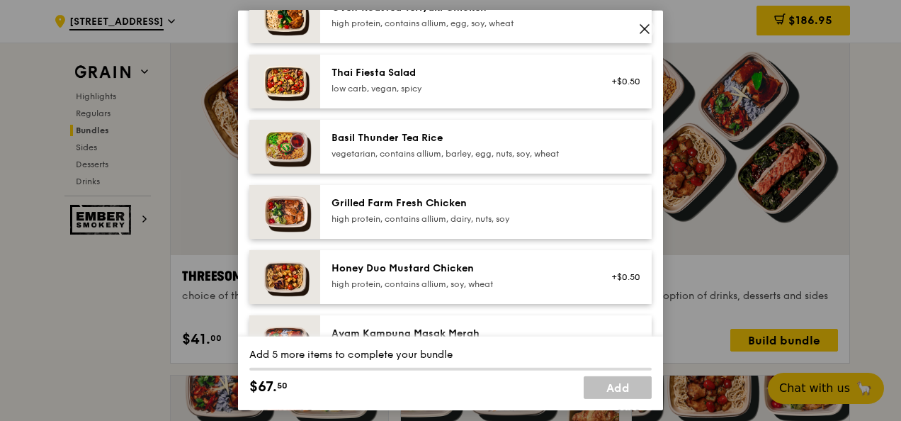
click at [642, 27] on icon at bounding box center [644, 29] width 8 height 8
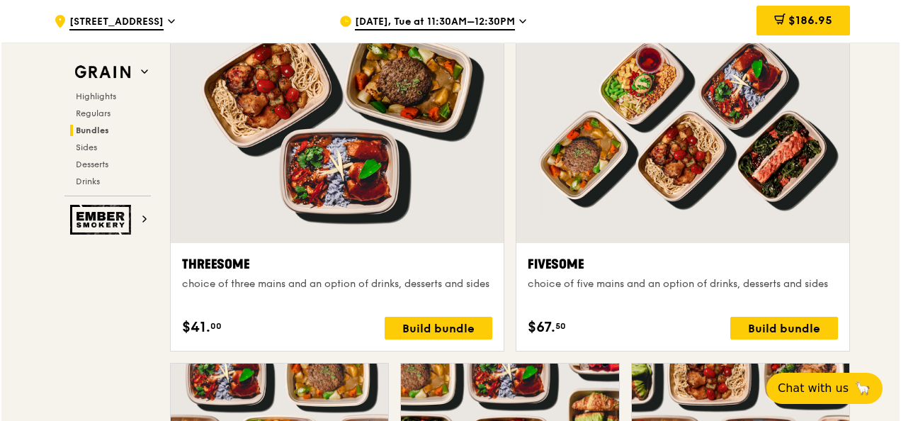
scroll to position [2521, 0]
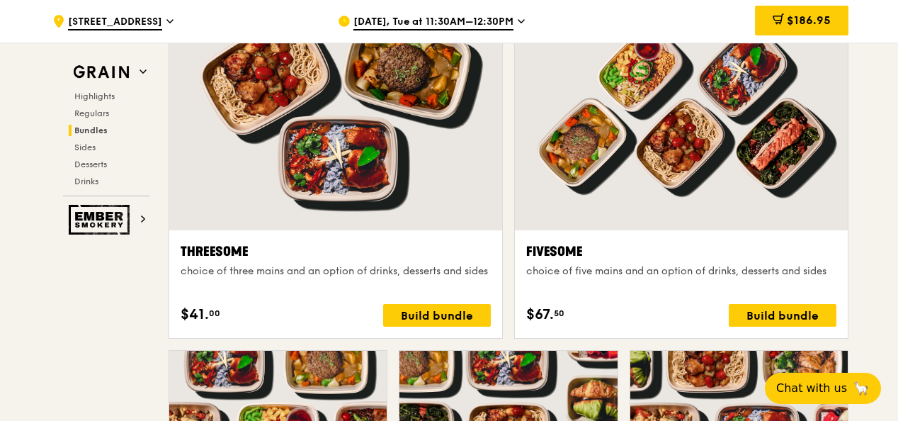
click at [710, 135] on div at bounding box center [681, 107] width 333 height 246
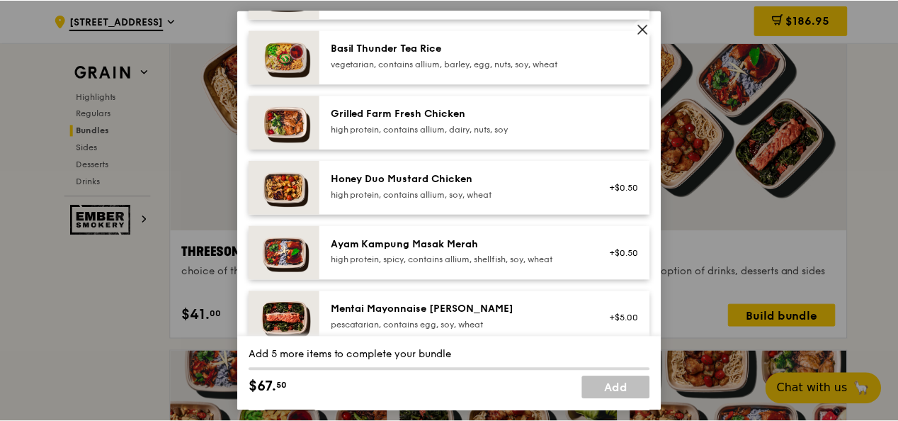
scroll to position [313, 0]
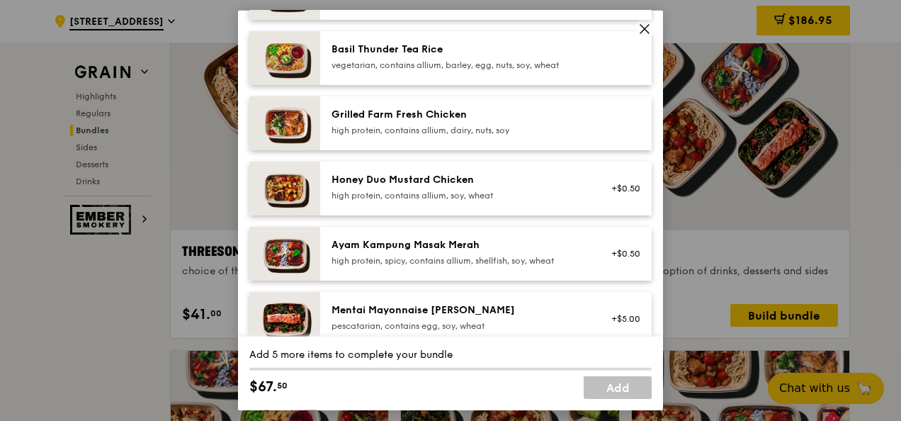
click at [640, 32] on icon at bounding box center [644, 29] width 13 height 13
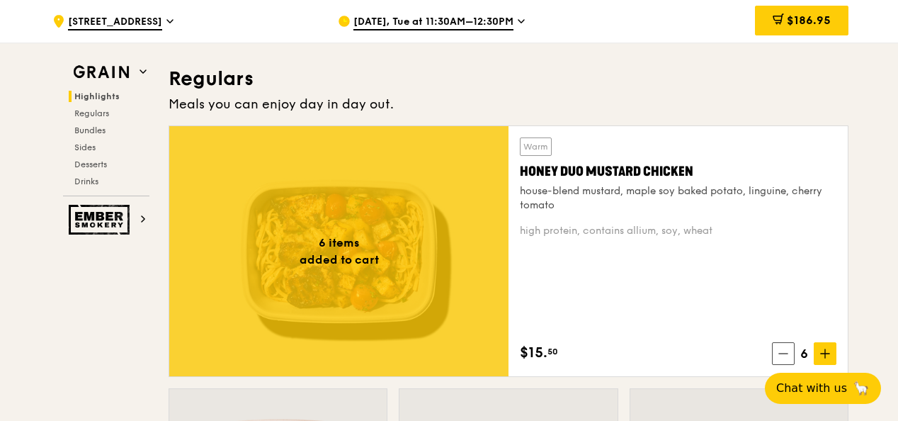
scroll to position [920, 0]
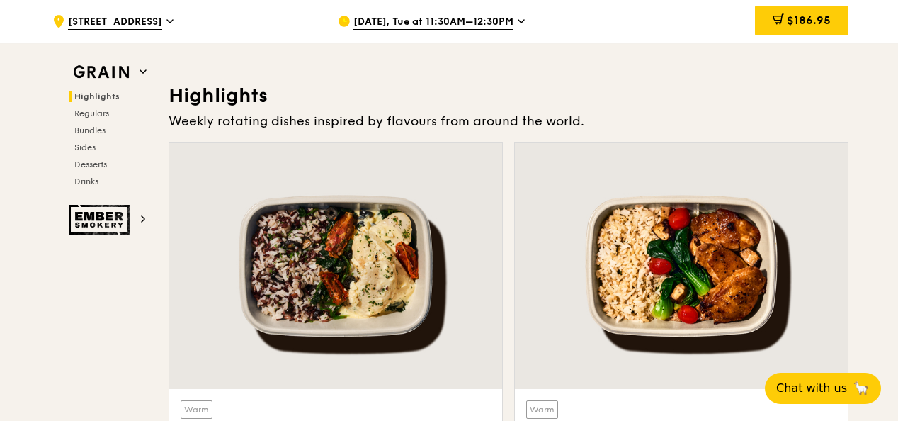
scroll to position [0, 0]
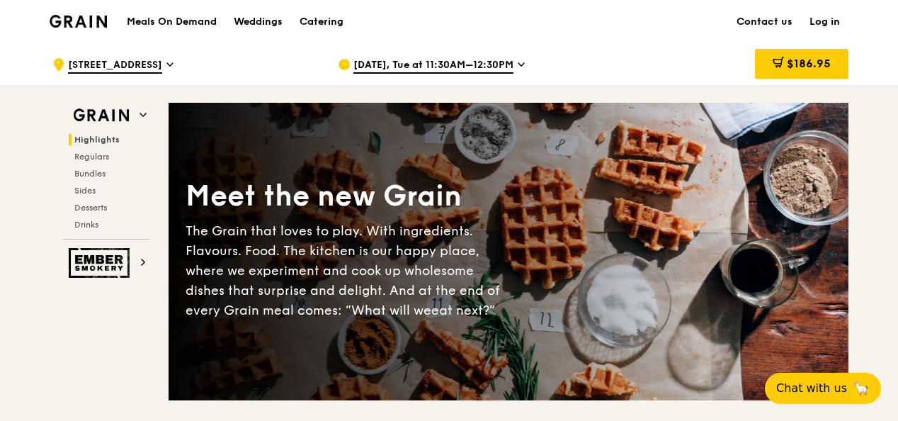
click at [607, 45] on div "Aug 26, Tue at 11:30AM–12:30PM" at bounding box center [468, 64] width 285 height 42
